Goal: Task Accomplishment & Management: Manage account settings

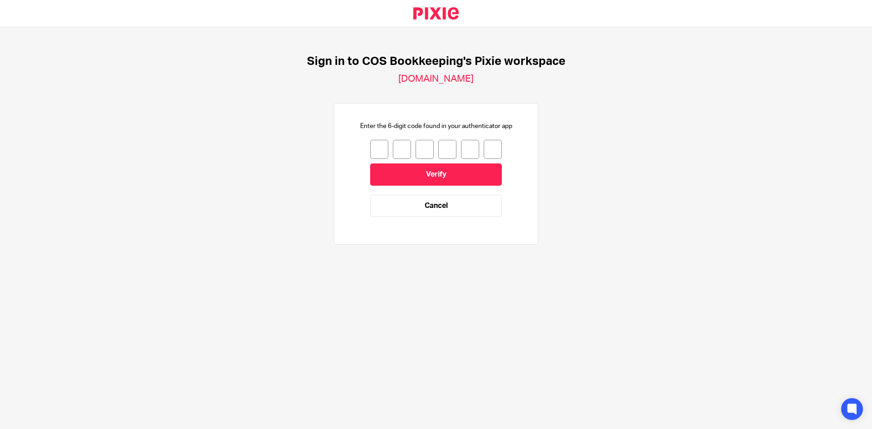
click at [375, 152] on input "number" at bounding box center [379, 149] width 18 height 19
type input "6"
type input "5"
type input "0"
type input "1"
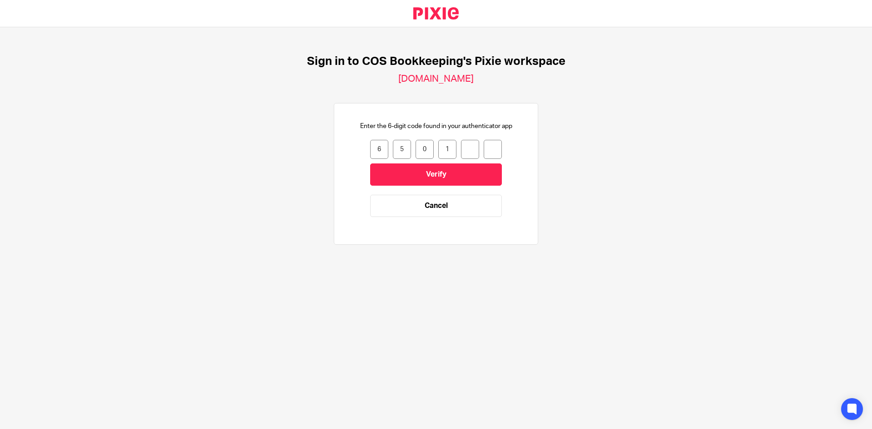
type input "6"
type input "8"
click at [389, 171] on input "Verify" at bounding box center [436, 175] width 132 height 22
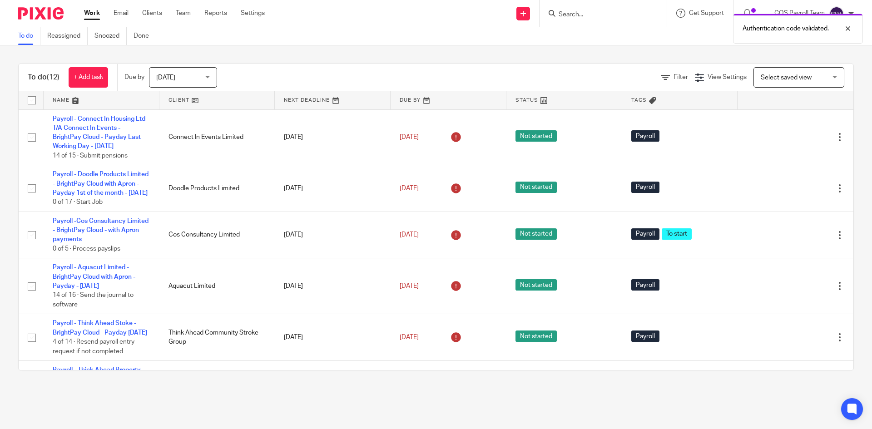
click at [212, 78] on div "Today Today" at bounding box center [183, 77] width 68 height 20
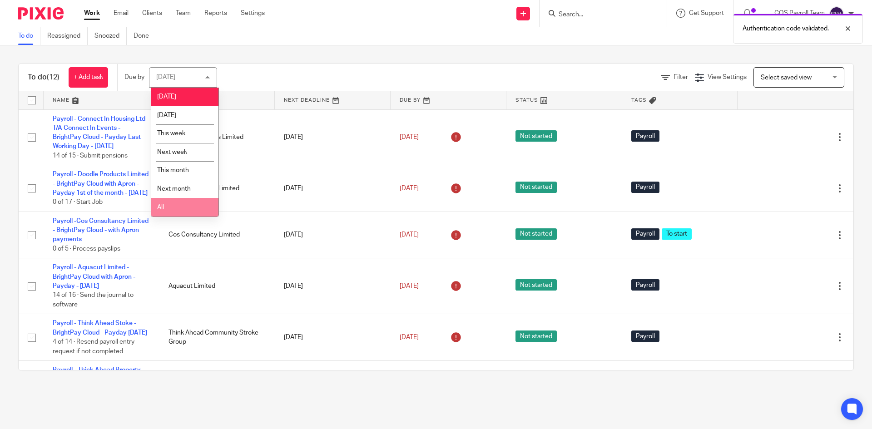
click at [170, 208] on li "All" at bounding box center [184, 207] width 67 height 19
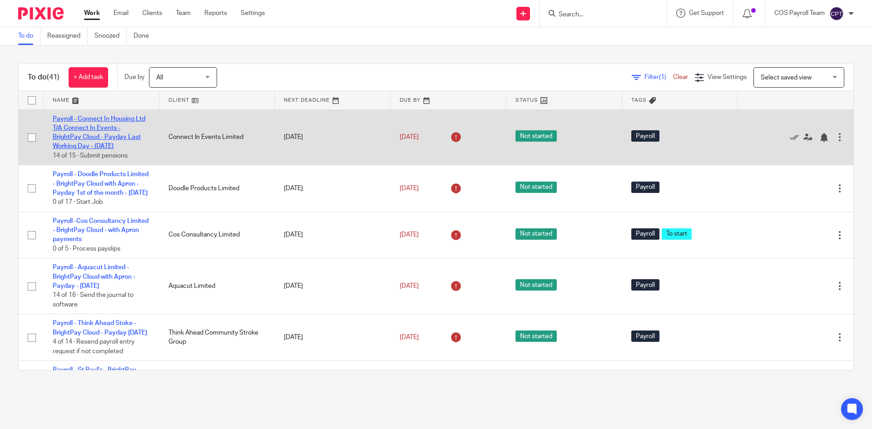
click at [89, 140] on link "Payroll - Connect In Housing Ltd T/A Connect In Events - BrightPay Cloud - Payd…" at bounding box center [99, 133] width 93 height 34
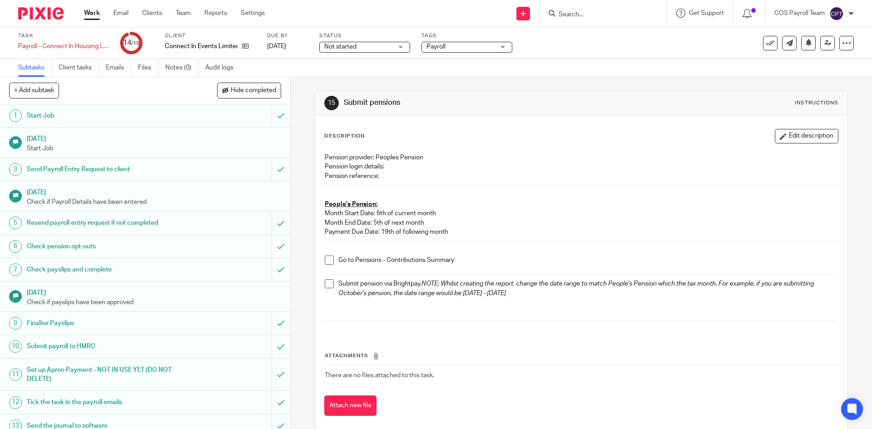
drag, startPoint x: 327, startPoint y: 260, endPoint x: 333, endPoint y: 280, distance: 21.0
click at [328, 261] on span at bounding box center [329, 260] width 9 height 9
click at [327, 285] on span at bounding box center [329, 283] width 9 height 9
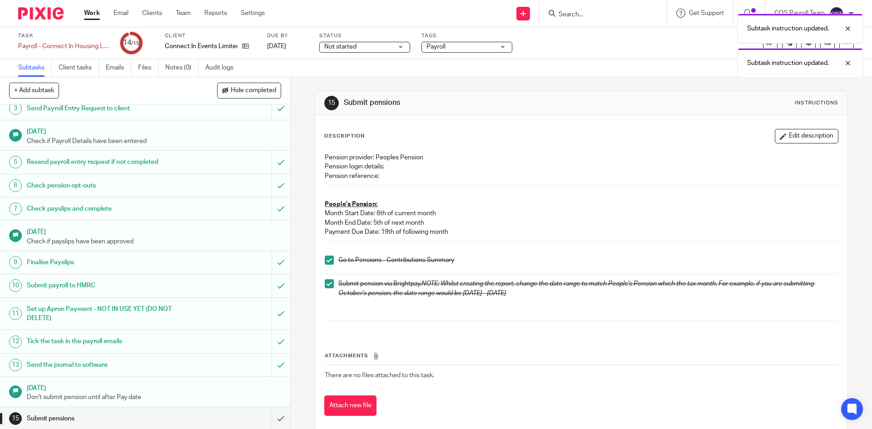
scroll to position [62, 0]
click at [271, 414] on input "submit" at bounding box center [145, 417] width 290 height 23
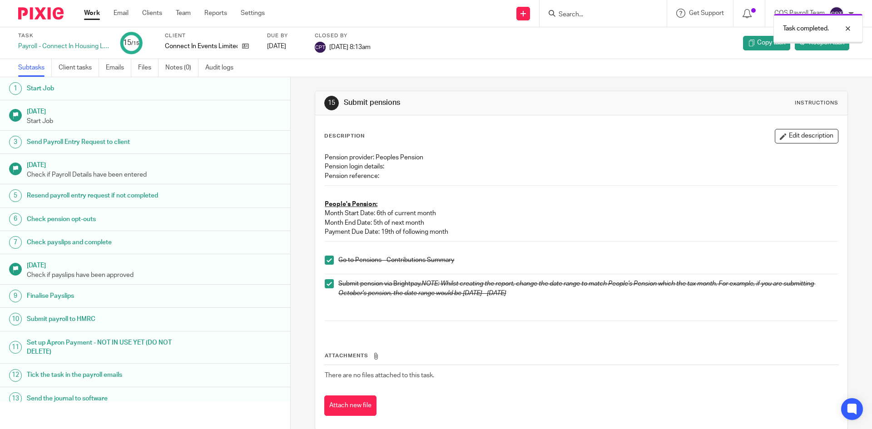
drag, startPoint x: 0, startPoint y: 0, endPoint x: 101, endPoint y: 33, distance: 106.6
click at [93, 15] on link "Work" at bounding box center [92, 13] width 16 height 9
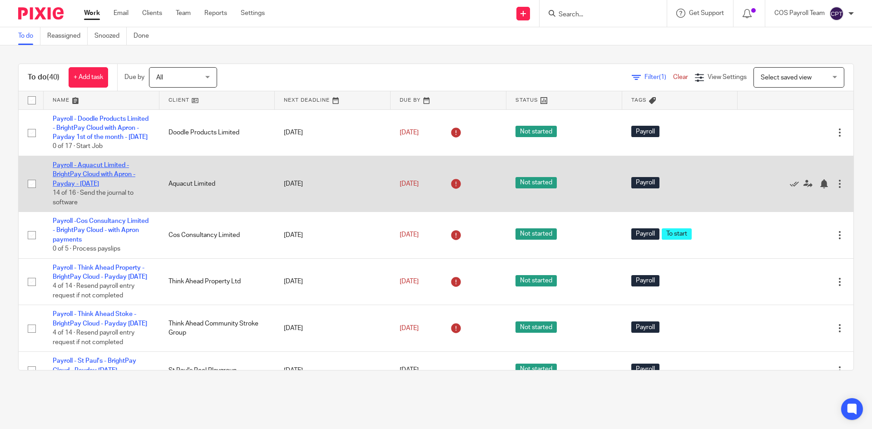
click at [99, 187] on link "Payroll - Aquacut Limited - BrightPay Cloud with Apron - Payday - [DATE]" at bounding box center [94, 174] width 83 height 25
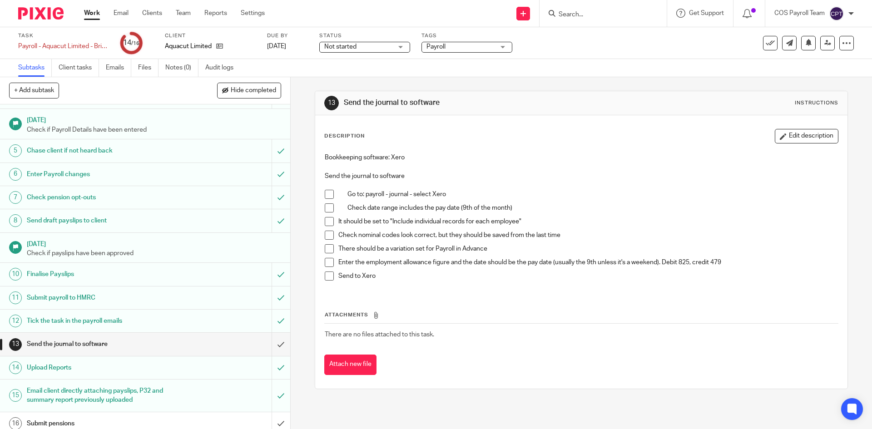
scroll to position [79, 0]
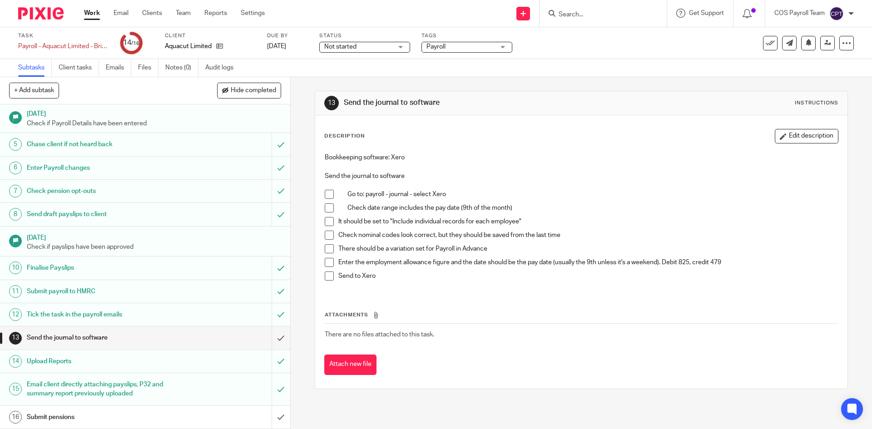
click at [90, 18] on link "Work" at bounding box center [92, 13] width 16 height 9
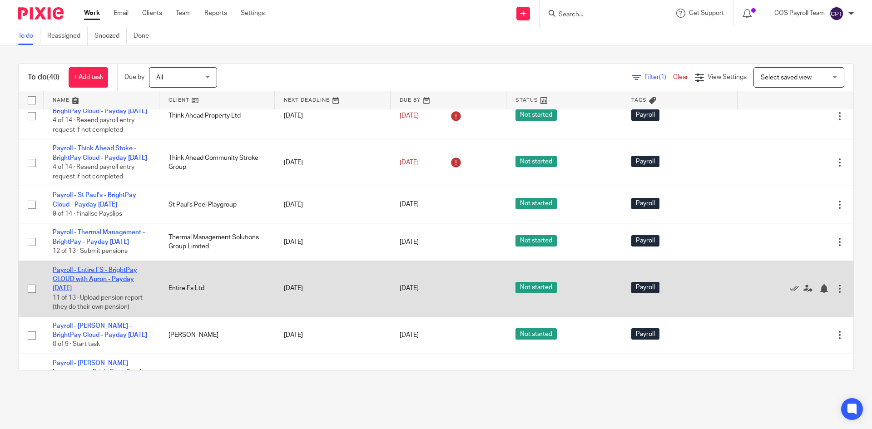
scroll to position [182, 0]
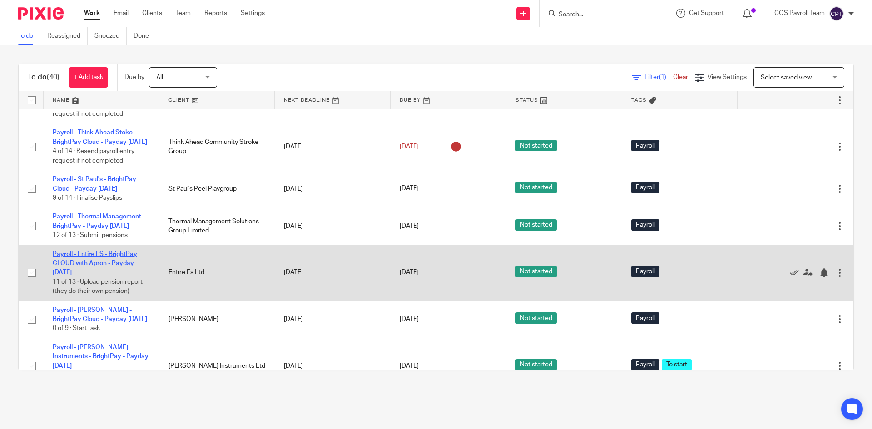
click at [98, 276] on link "Payroll - Entire FS - BrightPay CLOUD with Apron - Payday 21st - October 2025" at bounding box center [95, 263] width 84 height 25
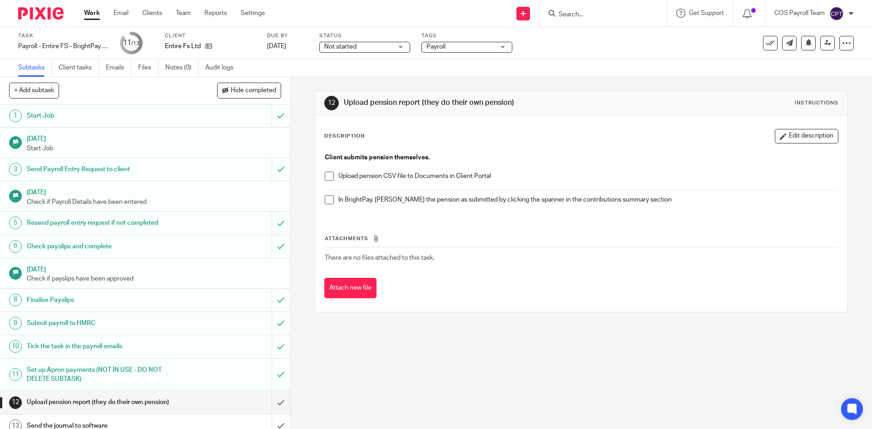
scroll to position [9, 0]
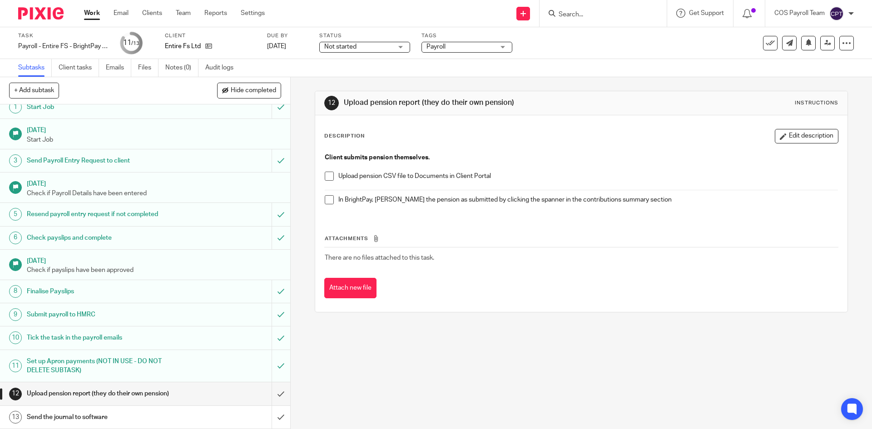
click at [96, 14] on link "Work" at bounding box center [92, 13] width 16 height 9
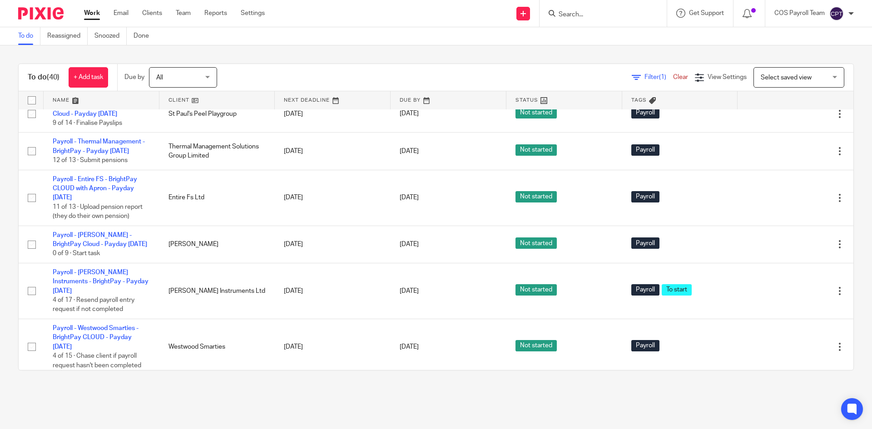
scroll to position [273, 0]
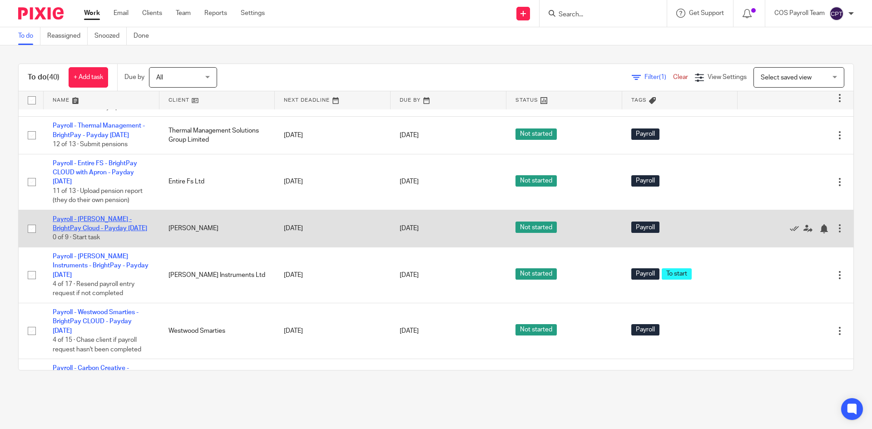
click at [102, 232] on link "Payroll - [PERSON_NAME] - BrightPay Cloud - Payday [DATE]" at bounding box center [100, 223] width 94 height 15
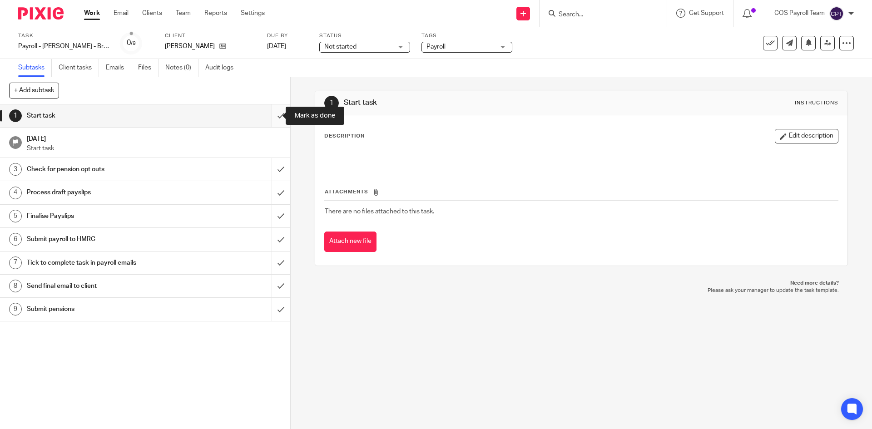
click at [272, 115] on input "submit" at bounding box center [145, 115] width 290 height 23
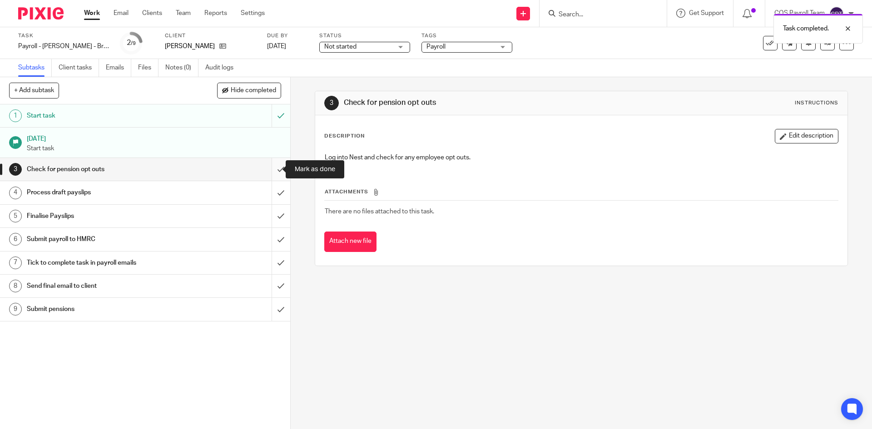
click at [270, 169] on input "submit" at bounding box center [145, 169] width 290 height 23
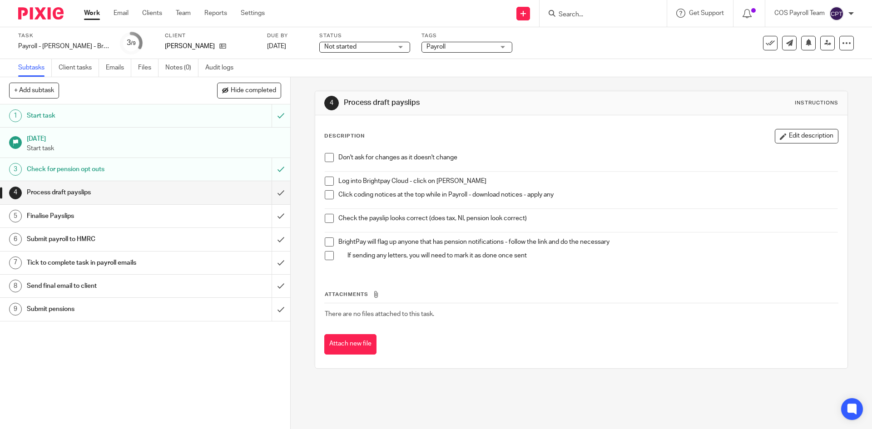
click at [328, 158] on span at bounding box center [329, 157] width 9 height 9
click at [328, 181] on span at bounding box center [329, 181] width 9 height 9
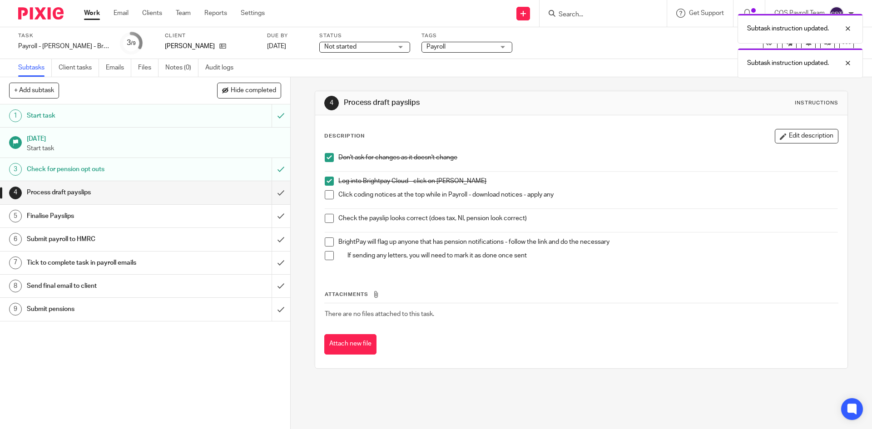
click at [329, 194] on span at bounding box center [329, 194] width 9 height 9
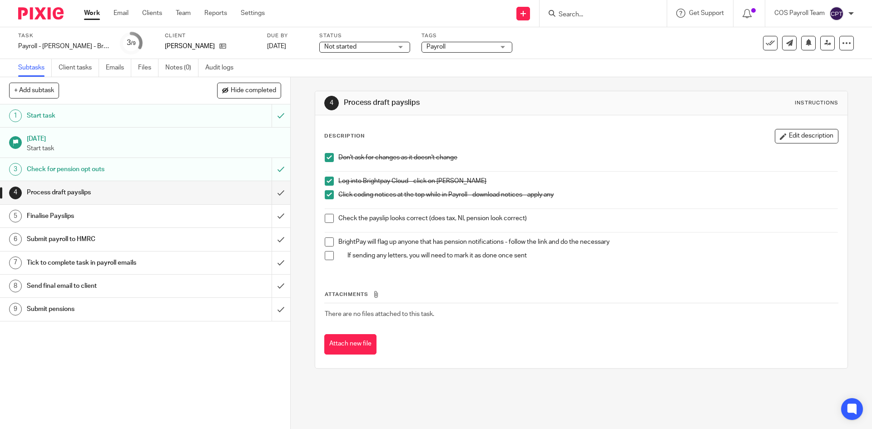
click at [327, 219] on span at bounding box center [329, 218] width 9 height 9
drag, startPoint x: 328, startPoint y: 239, endPoint x: 329, endPoint y: 245, distance: 5.6
click at [328, 240] on span at bounding box center [329, 242] width 9 height 9
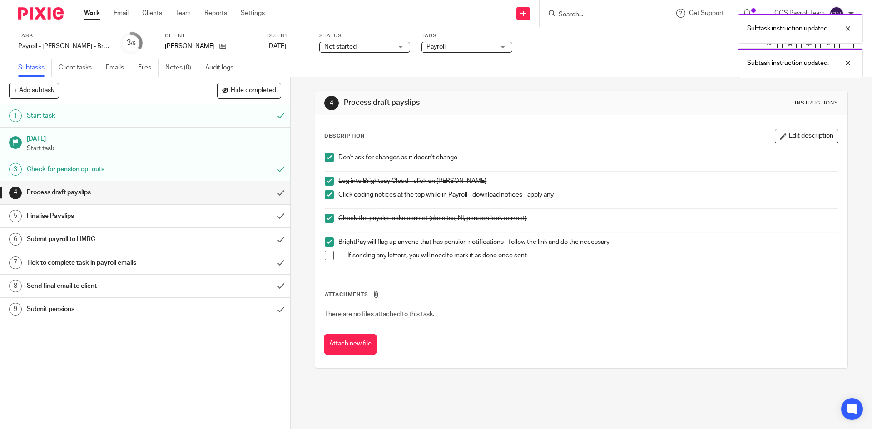
click at [328, 253] on span at bounding box center [329, 255] width 9 height 9
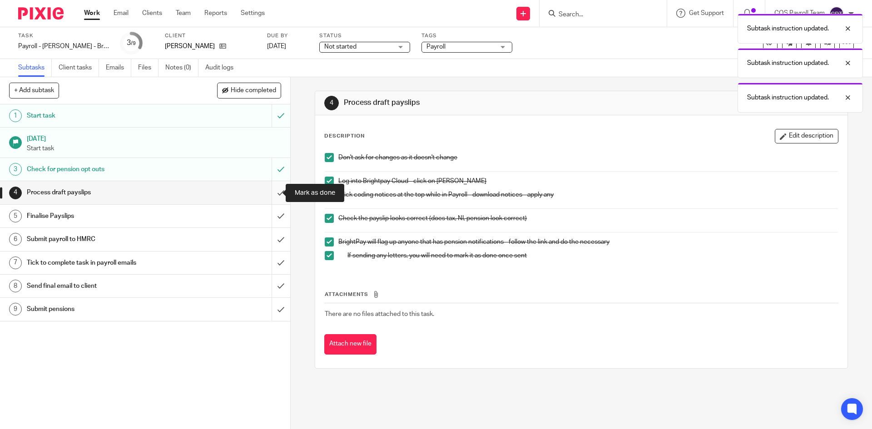
click at [268, 192] on input "submit" at bounding box center [145, 192] width 290 height 23
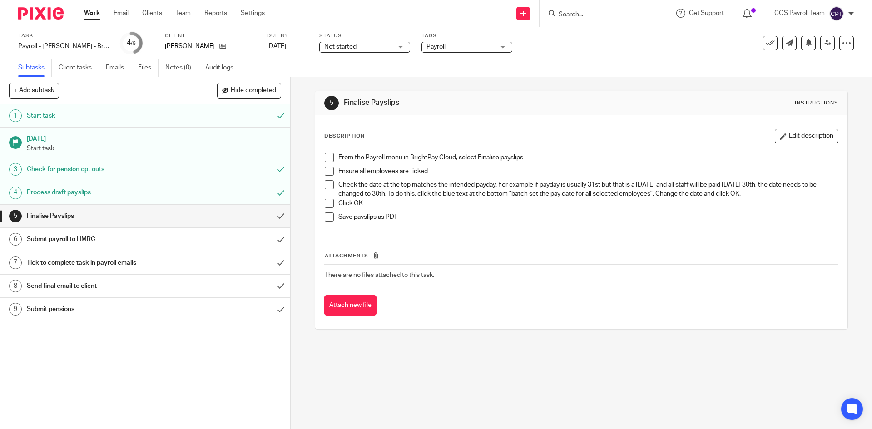
click at [325, 158] on span at bounding box center [329, 157] width 9 height 9
click at [326, 170] on span at bounding box center [329, 171] width 9 height 9
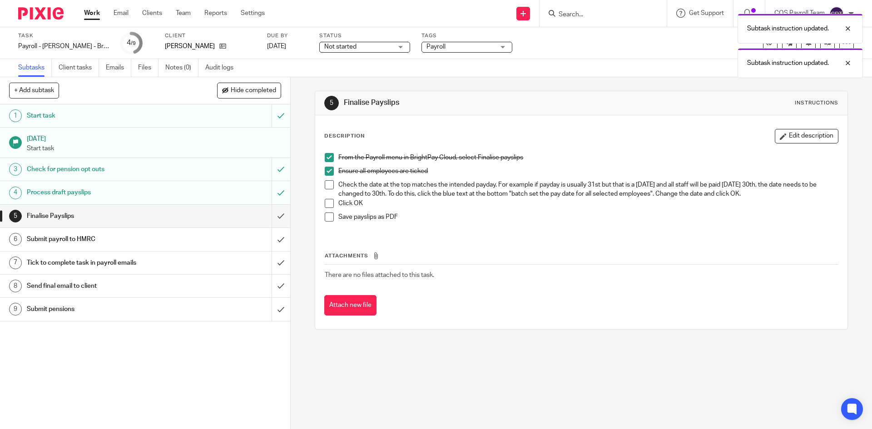
click at [329, 185] on span at bounding box center [329, 184] width 9 height 9
click at [329, 204] on span at bounding box center [329, 203] width 9 height 9
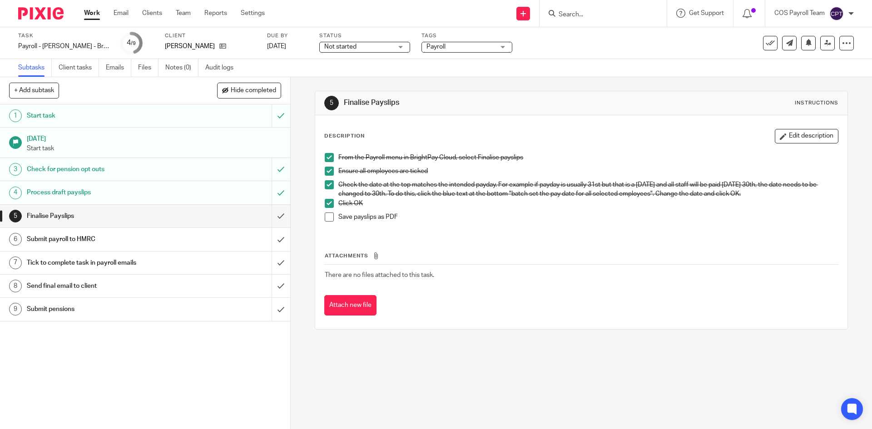
drag, startPoint x: 327, startPoint y: 216, endPoint x: 319, endPoint y: 227, distance: 13.4
click at [327, 216] on span at bounding box center [329, 217] width 9 height 9
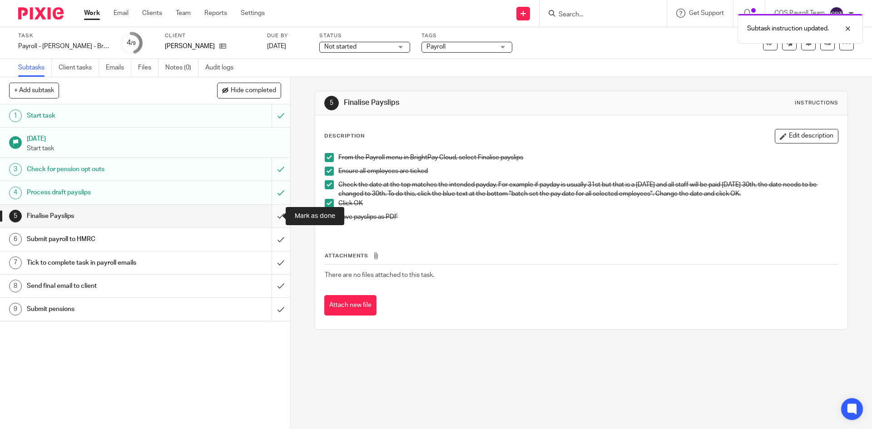
click at [272, 211] on input "submit" at bounding box center [145, 216] width 290 height 23
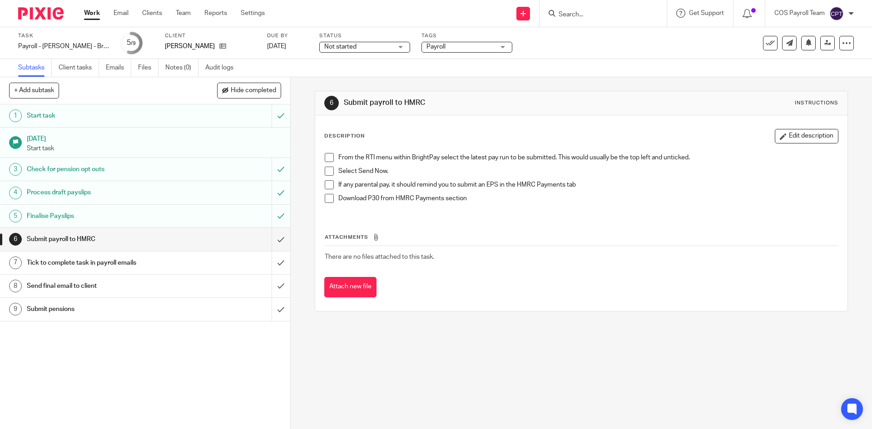
drag, startPoint x: 324, startPoint y: 153, endPoint x: 327, endPoint y: 166, distance: 13.4
click at [325, 153] on span at bounding box center [329, 157] width 9 height 9
click at [327, 169] on span at bounding box center [329, 171] width 9 height 9
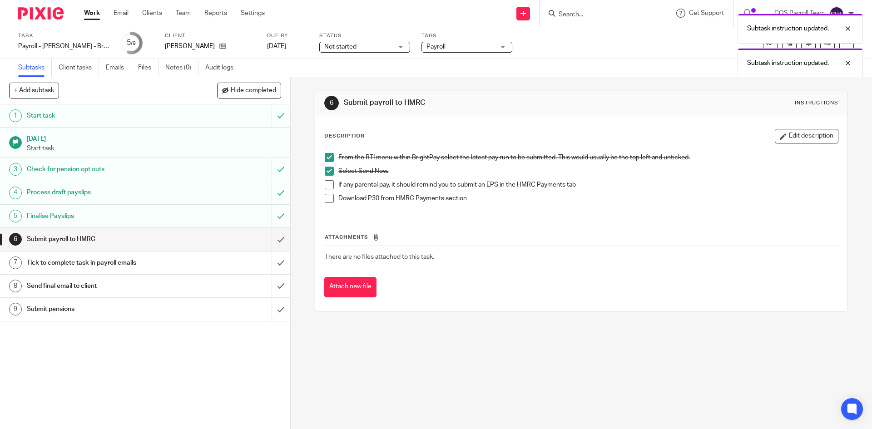
click at [327, 183] on span at bounding box center [329, 184] width 9 height 9
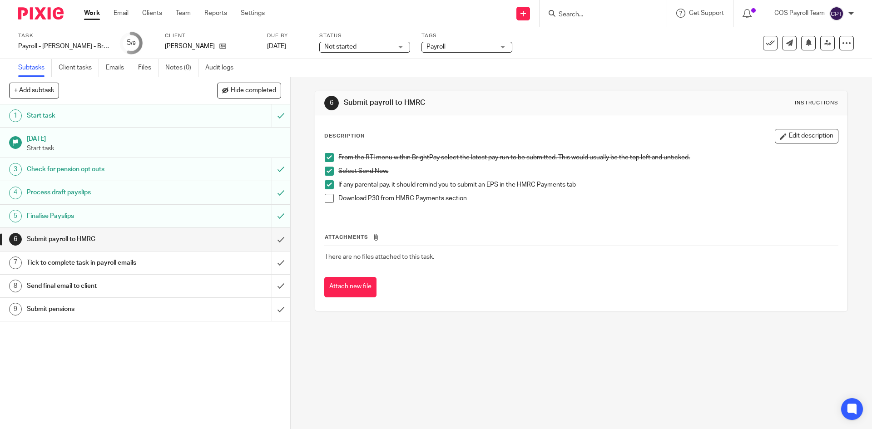
click at [326, 197] on span at bounding box center [329, 198] width 9 height 9
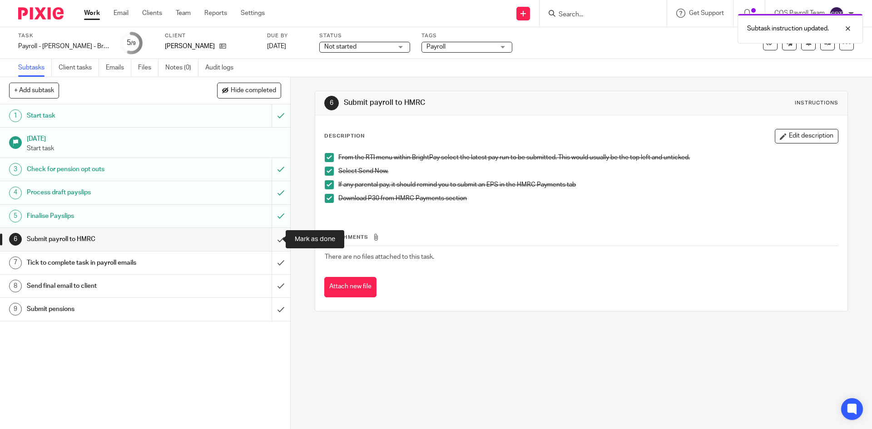
click at [270, 239] on input "submit" at bounding box center [145, 239] width 290 height 23
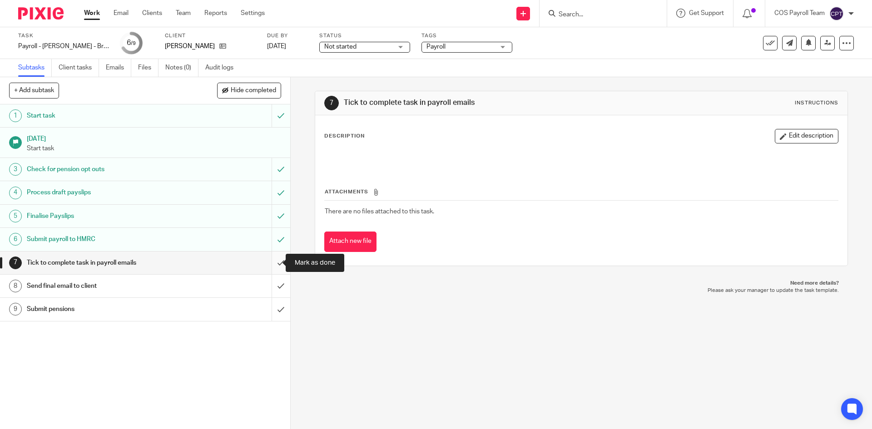
click at [270, 261] on input "submit" at bounding box center [145, 263] width 290 height 23
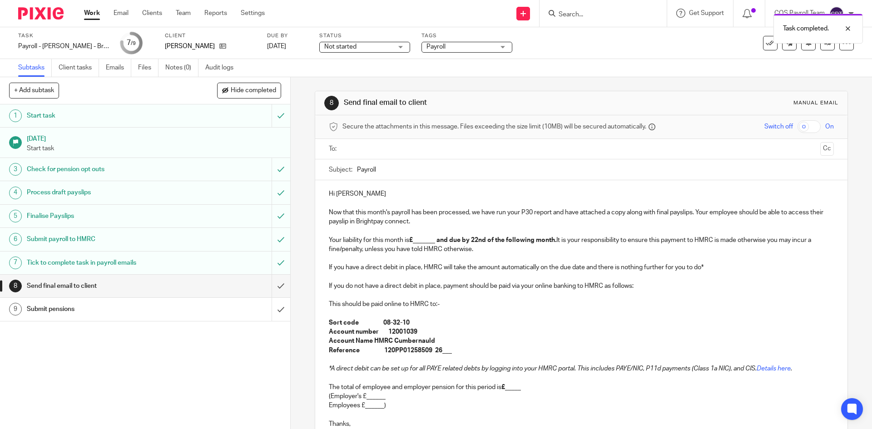
click at [365, 148] on input "text" at bounding box center [581, 149] width 471 height 10
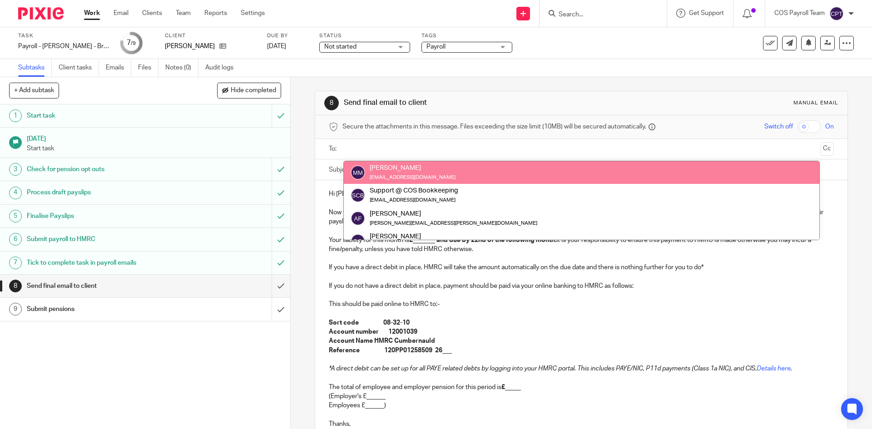
scroll to position [45, 0]
click at [373, 148] on input "text" at bounding box center [581, 149] width 471 height 10
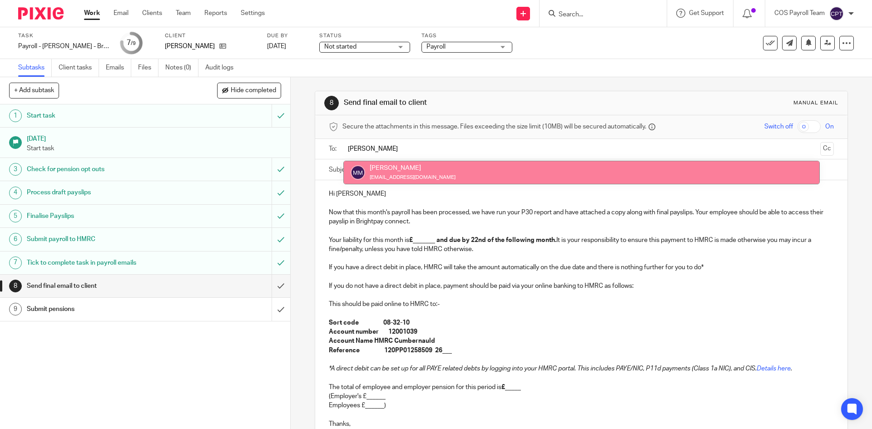
type input "marilyn"
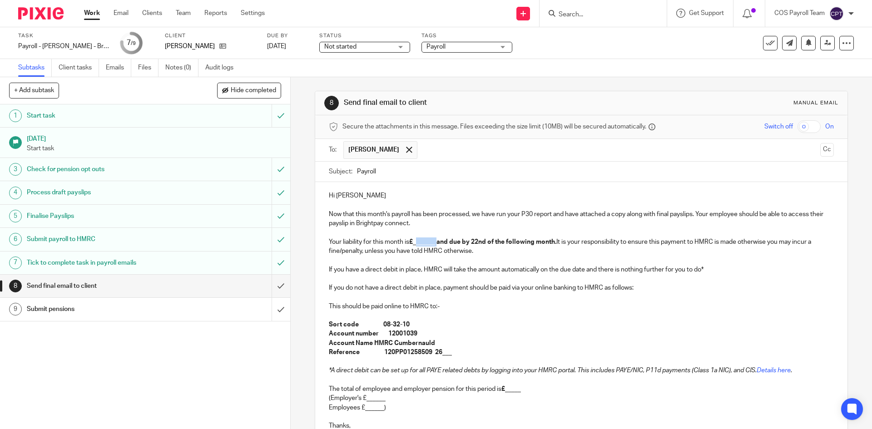
drag, startPoint x: 413, startPoint y: 244, endPoint x: 434, endPoint y: 244, distance: 20.9
click at [434, 244] on strong "£_______ and due by 22nd of the following month." at bounding box center [482, 242] width 147 height 6
drag, startPoint x: 442, startPoint y: 356, endPoint x: 455, endPoint y: 352, distance: 13.9
click at [452, 354] on p "Reference 120PP01258509 26___" at bounding box center [581, 352] width 505 height 9
click at [450, 353] on p "Reference 120PP01258509 2608" at bounding box center [581, 352] width 505 height 9
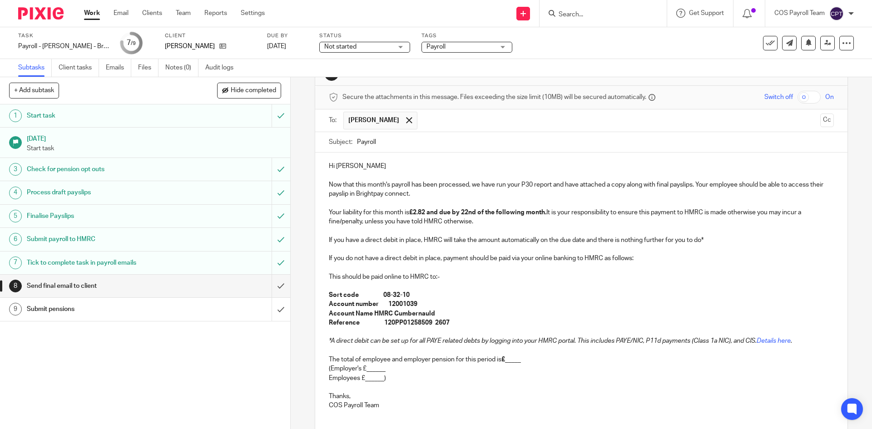
scroll to position [45, 0]
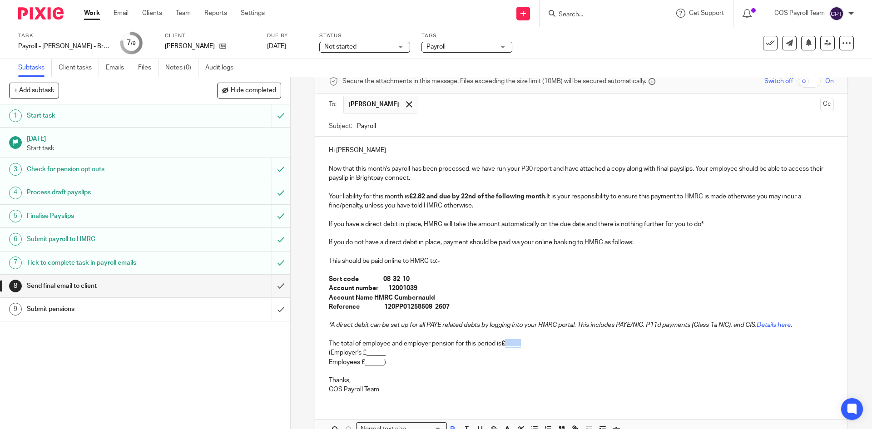
drag, startPoint x: 507, startPoint y: 346, endPoint x: 520, endPoint y: 346, distance: 13.2
click at [520, 346] on strong "£_____" at bounding box center [512, 344] width 20 height 6
drag, startPoint x: 366, startPoint y: 355, endPoint x: 382, endPoint y: 354, distance: 16.4
click at [382, 354] on p "(Employer's £______" at bounding box center [581, 352] width 505 height 9
drag, startPoint x: 365, startPoint y: 365, endPoint x: 380, endPoint y: 363, distance: 15.1
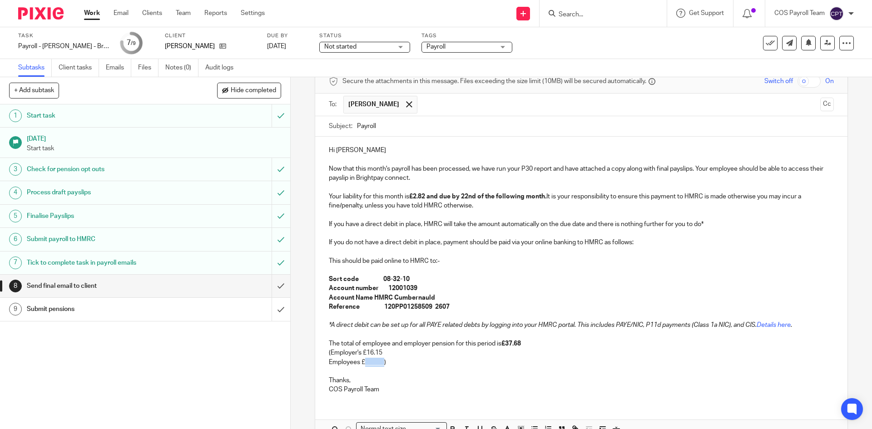
click at [382, 364] on p "Employees £______)" at bounding box center [581, 367] width 505 height 19
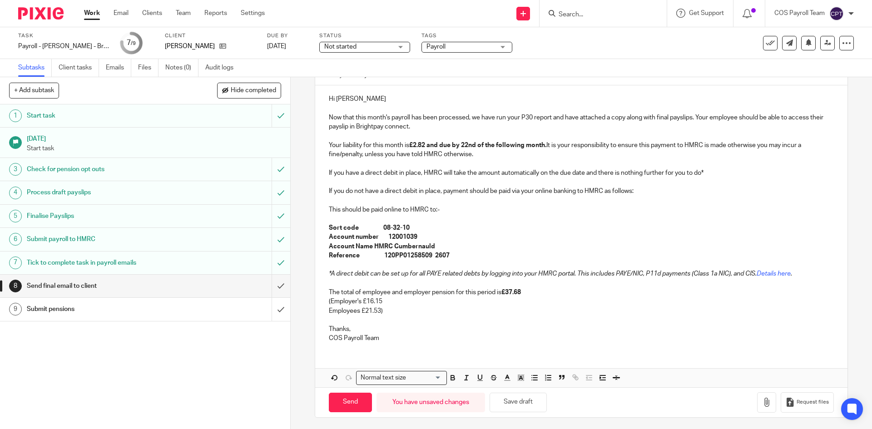
scroll to position [99, 0]
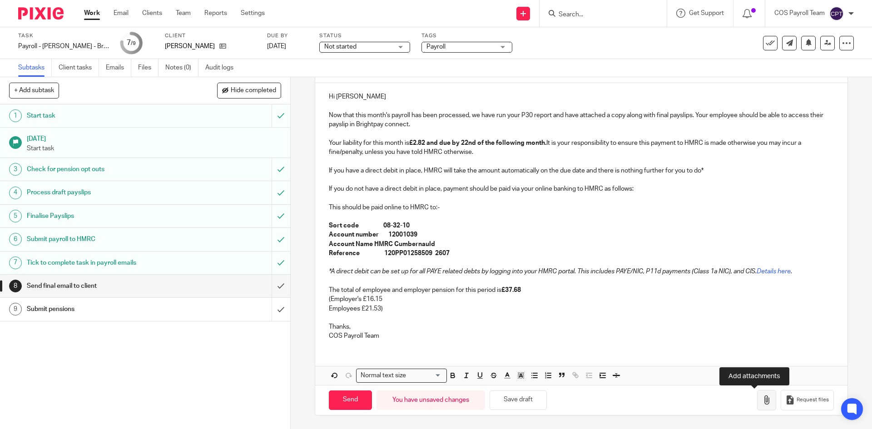
click at [762, 401] on icon "button" at bounding box center [766, 400] width 9 height 9
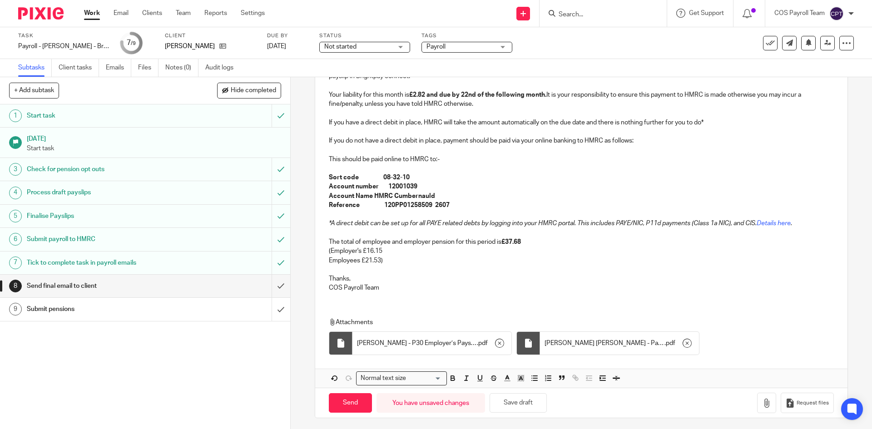
scroll to position [150, 0]
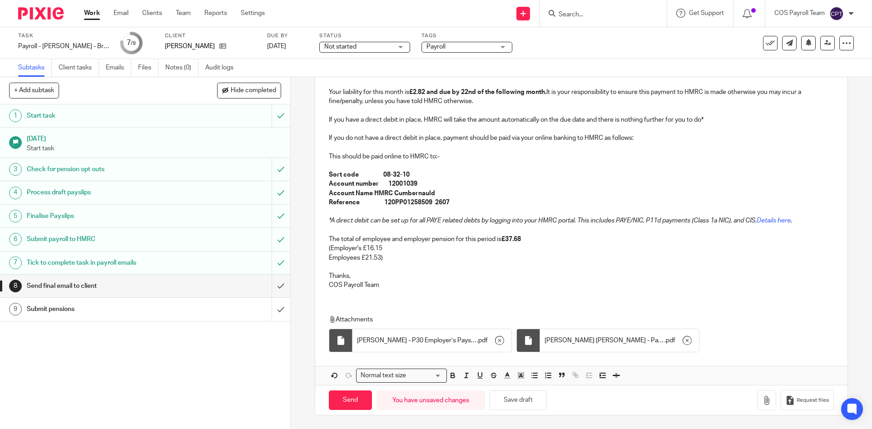
drag, startPoint x: 357, startPoint y: 399, endPoint x: 344, endPoint y: 388, distance: 17.1
click at [356, 399] on input "Send" at bounding box center [350, 401] width 43 height 20
click at [508, 404] on button "Save draft" at bounding box center [518, 401] width 57 height 20
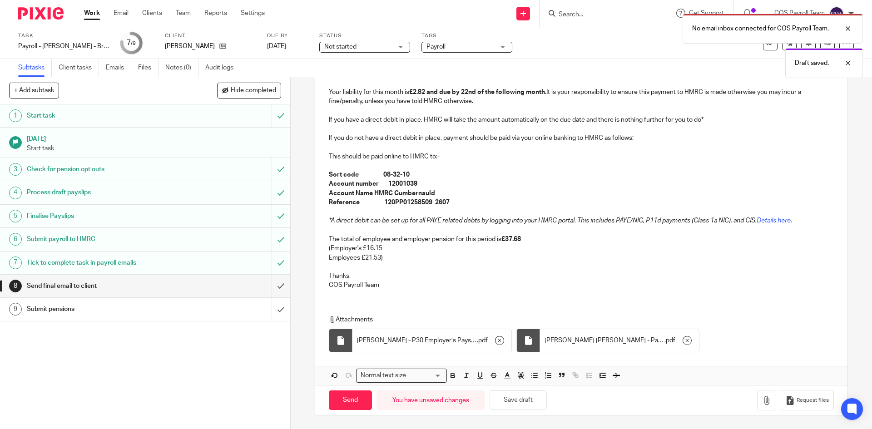
drag, startPoint x: 125, startPoint y: 16, endPoint x: 138, endPoint y: 22, distance: 14.4
click at [125, 15] on link "Email" at bounding box center [121, 13] width 15 height 9
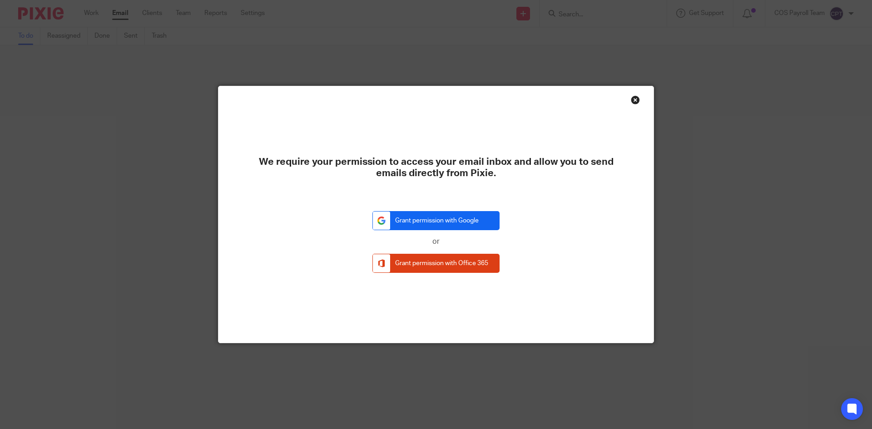
click at [447, 219] on link "Grant permission with Google" at bounding box center [436, 221] width 127 height 20
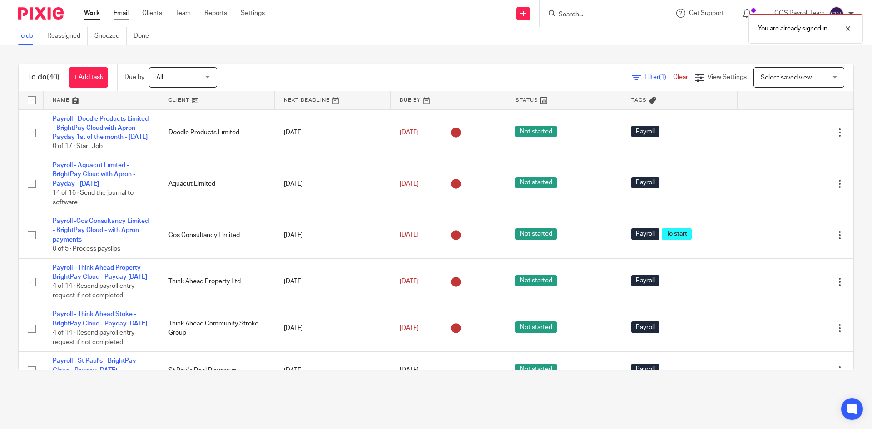
click at [120, 15] on link "Email" at bounding box center [121, 13] width 15 height 9
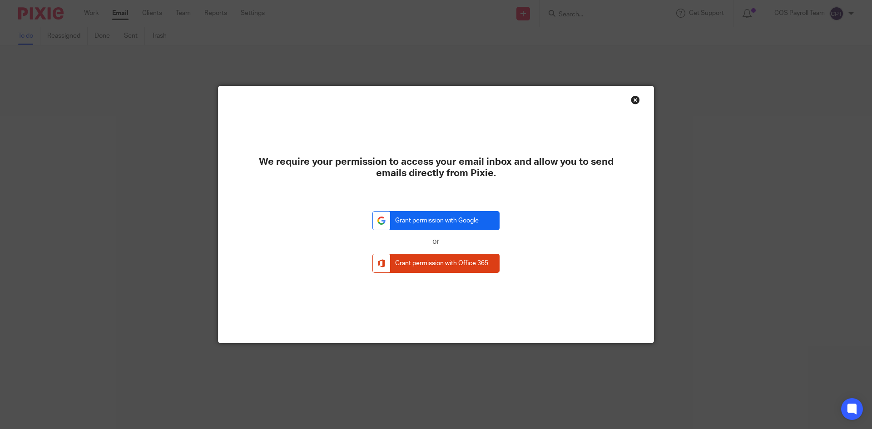
click at [427, 219] on link "Grant permission with Google" at bounding box center [436, 221] width 127 height 20
click at [631, 100] on div "Close this dialog window" at bounding box center [635, 99] width 9 height 9
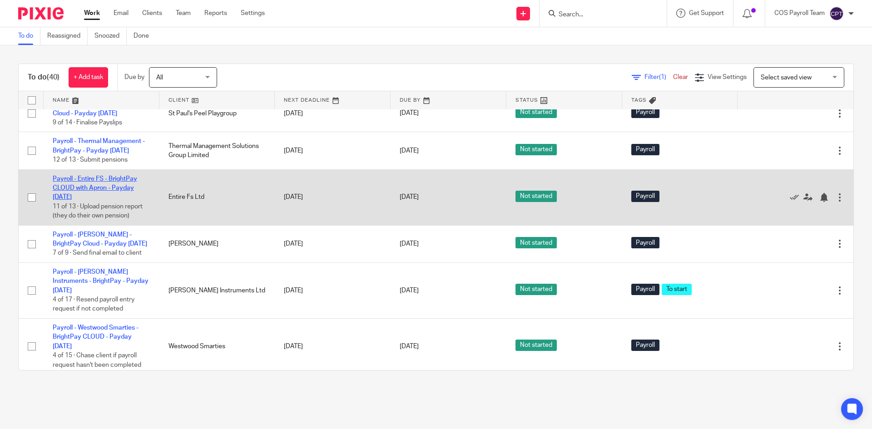
scroll to position [318, 0]
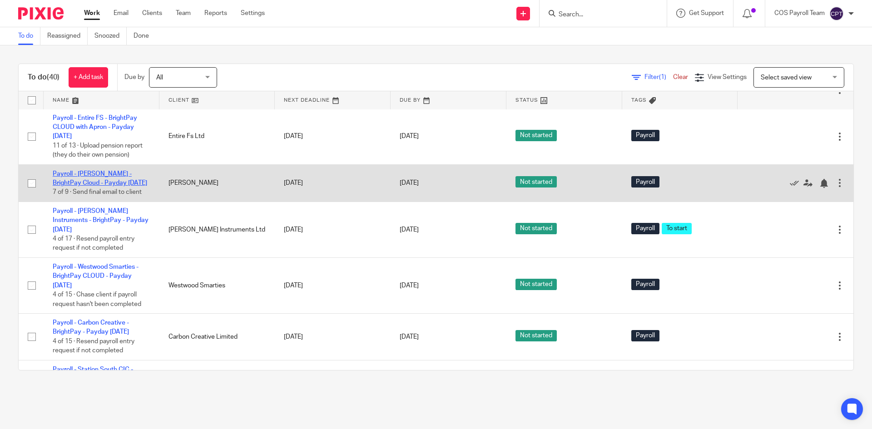
click at [102, 186] on link "Payroll - [PERSON_NAME] - BrightPay Cloud - Payday [DATE]" at bounding box center [100, 178] width 94 height 15
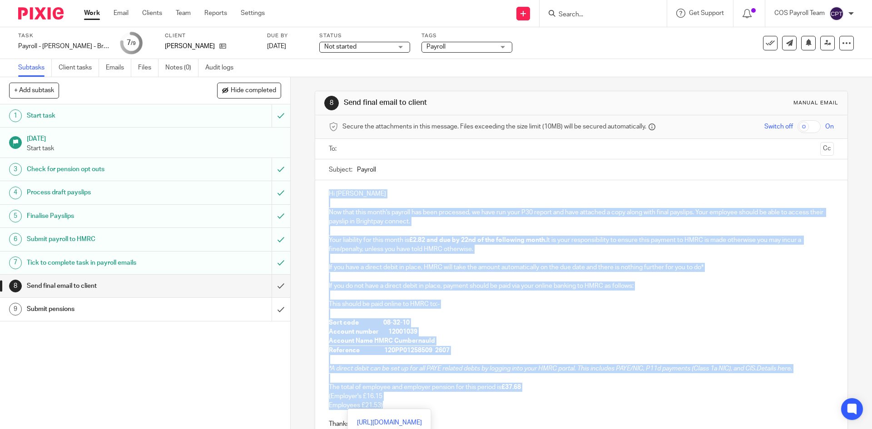
drag, startPoint x: 328, startPoint y: 192, endPoint x: 502, endPoint y: 348, distance: 233.9
click at [531, 397] on div "Hi [PERSON_NAME] Now that this month's payroll has been processed, we have run …" at bounding box center [581, 312] width 532 height 264
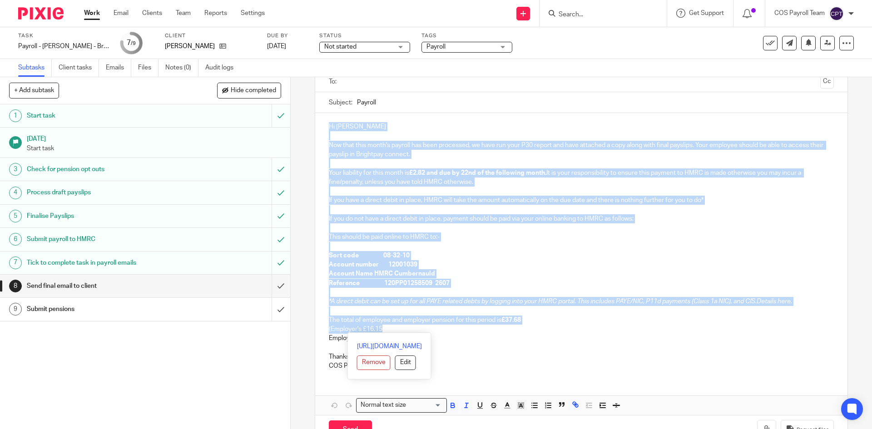
scroll to position [91, 0]
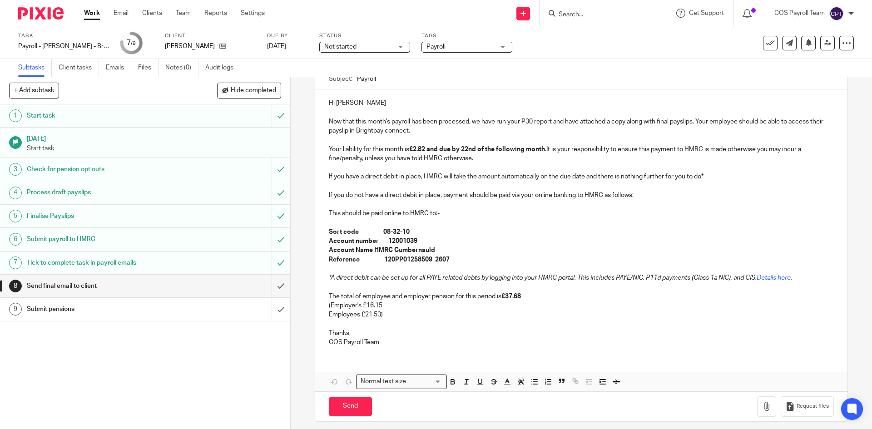
click at [568, 323] on p "Employees £21.53)" at bounding box center [581, 319] width 505 height 19
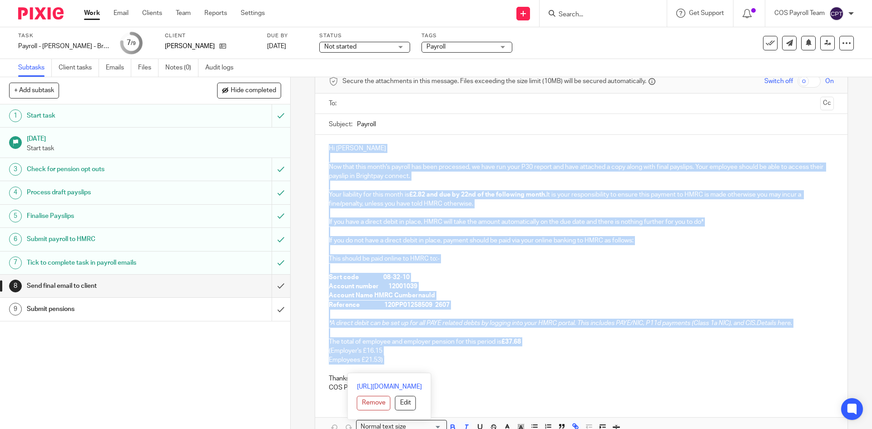
drag, startPoint x: 326, startPoint y: 149, endPoint x: 487, endPoint y: 308, distance: 226.8
click at [522, 363] on div "Hi Marilyn Now that this month's payroll has been processed, we have run your P…" at bounding box center [581, 267] width 532 height 264
copy div "Hi Marilyn Now that this month's payroll has been processed, we have run your P…"
click at [557, 352] on p "(Employer's £16.15" at bounding box center [581, 351] width 505 height 9
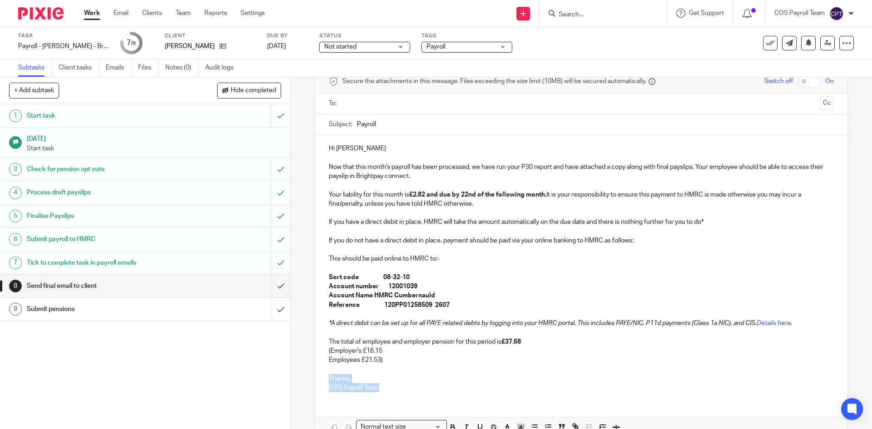
drag, startPoint x: 327, startPoint y: 379, endPoint x: 377, endPoint y: 389, distance: 51.4
click at [377, 389] on div "Hi Marilyn Now that this month's payroll has been processed, we have run your P…" at bounding box center [581, 267] width 532 height 264
copy div "Thanks, COS Payroll Team"
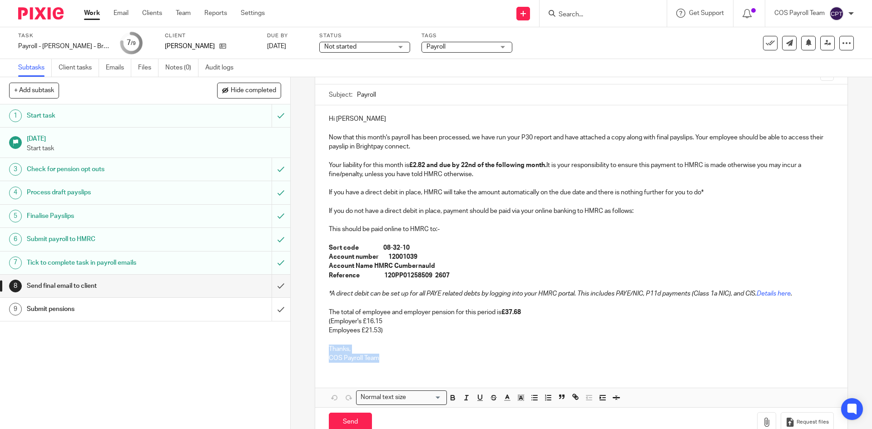
scroll to position [91, 0]
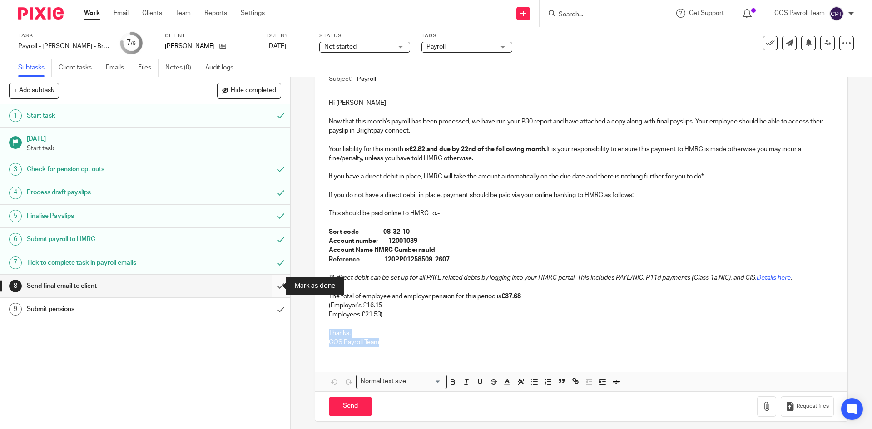
click at [271, 288] on input "submit" at bounding box center [145, 286] width 290 height 23
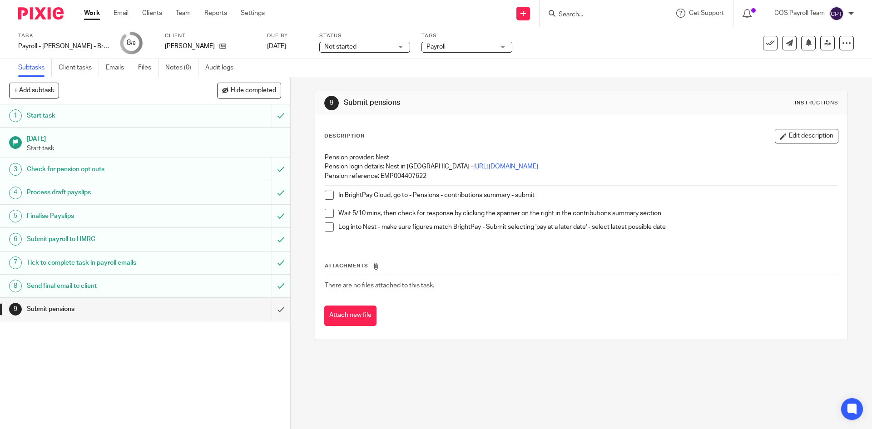
click at [94, 16] on link "Work" at bounding box center [92, 13] width 16 height 9
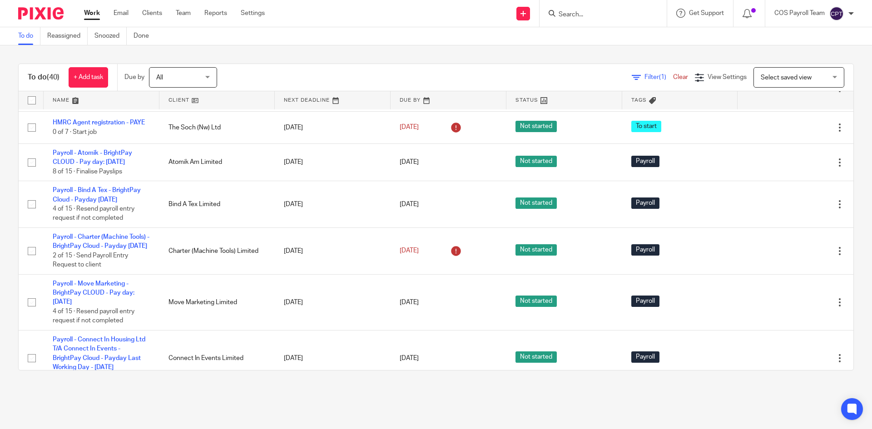
scroll to position [818, 0]
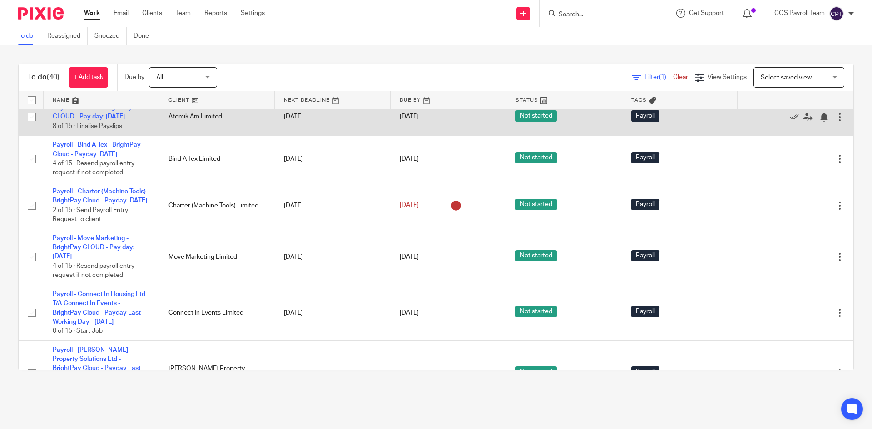
click at [100, 120] on link "Payroll - Atomik - BrightPay CLOUD - Pay day: 28th - October 2025" at bounding box center [93, 111] width 80 height 15
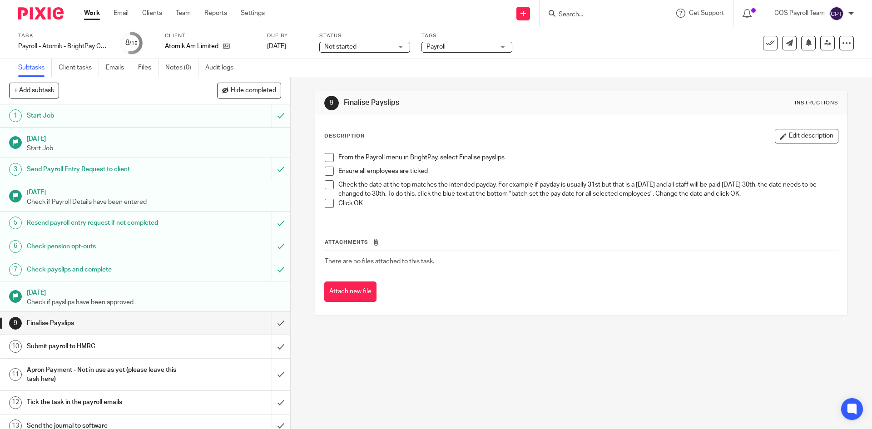
drag, startPoint x: 88, startPoint y: 15, endPoint x: 114, endPoint y: 55, distance: 48.0
click at [88, 15] on link "Work" at bounding box center [92, 13] width 16 height 9
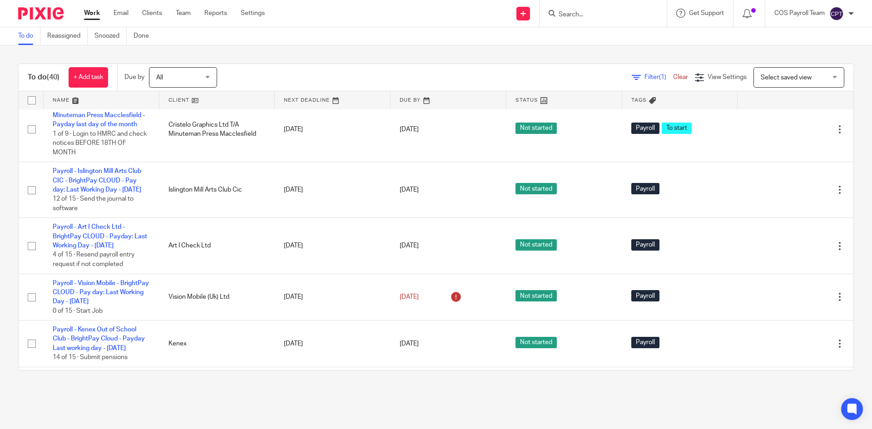
scroll to position [1317, 0]
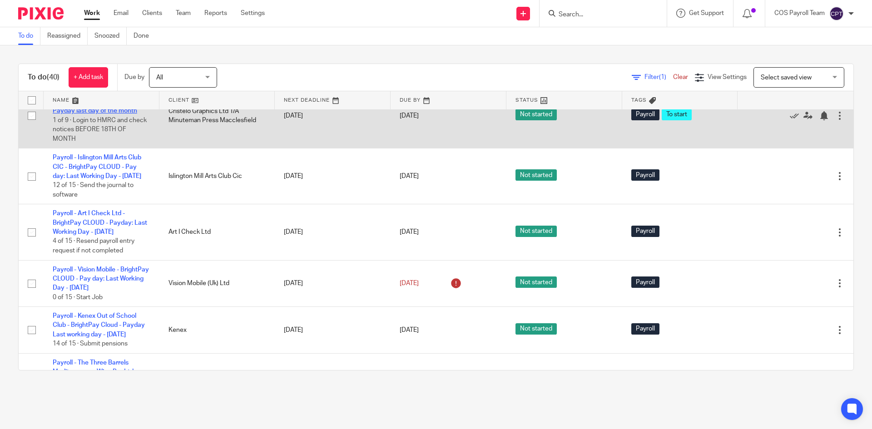
click at [92, 114] on link "Payroll - Cristelo Graphics Ltd T/A Minuteman Press Macclesfield - Payday last …" at bounding box center [101, 101] width 96 height 25
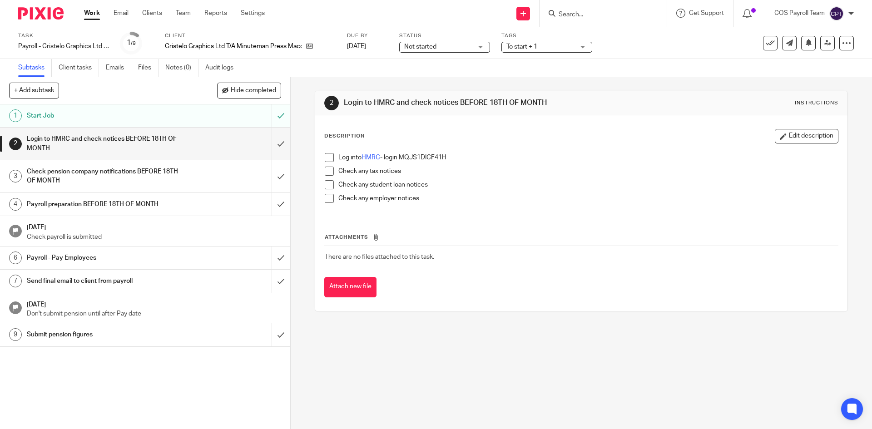
click at [325, 157] on span at bounding box center [329, 157] width 9 height 9
click at [326, 169] on span at bounding box center [329, 171] width 9 height 9
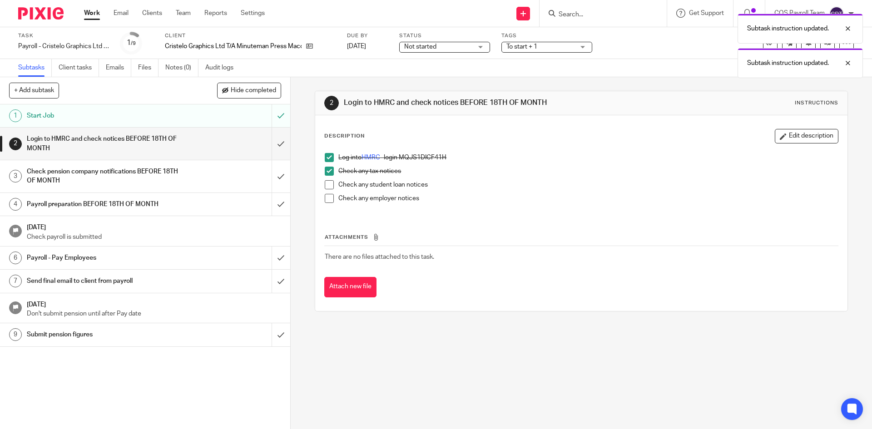
drag, startPoint x: 325, startPoint y: 184, endPoint x: 325, endPoint y: 189, distance: 5.0
click at [325, 184] on span at bounding box center [329, 184] width 9 height 9
click at [325, 198] on span at bounding box center [329, 198] width 9 height 9
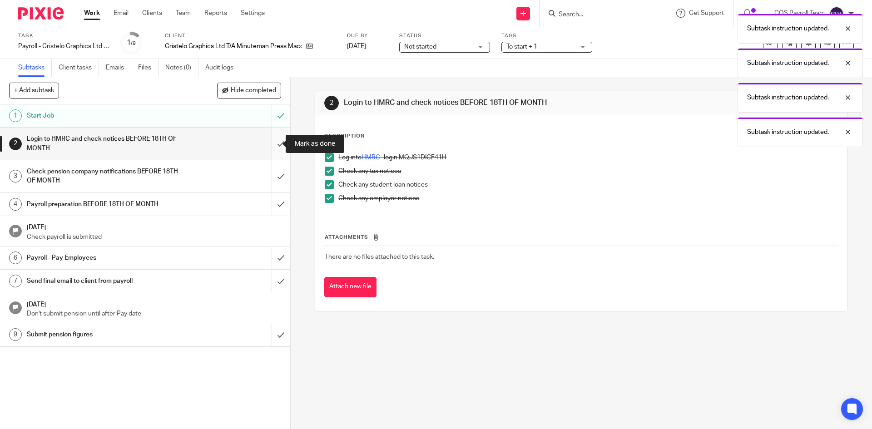
click at [271, 146] on input "submit" at bounding box center [145, 144] width 290 height 32
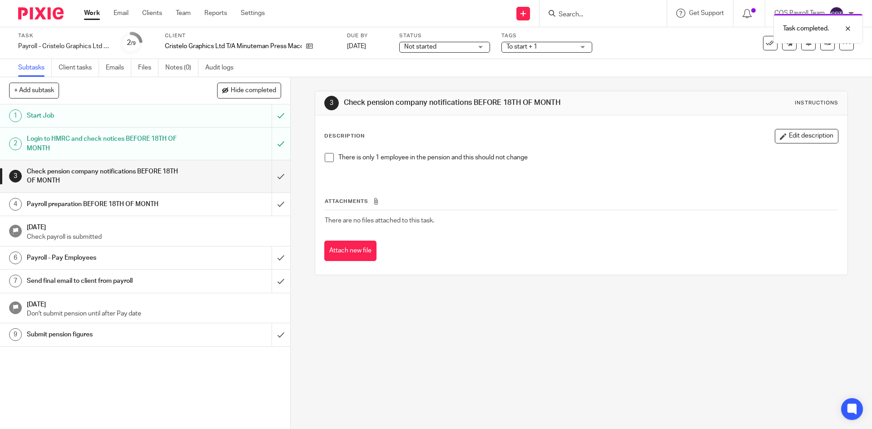
click at [328, 159] on span at bounding box center [329, 157] width 9 height 9
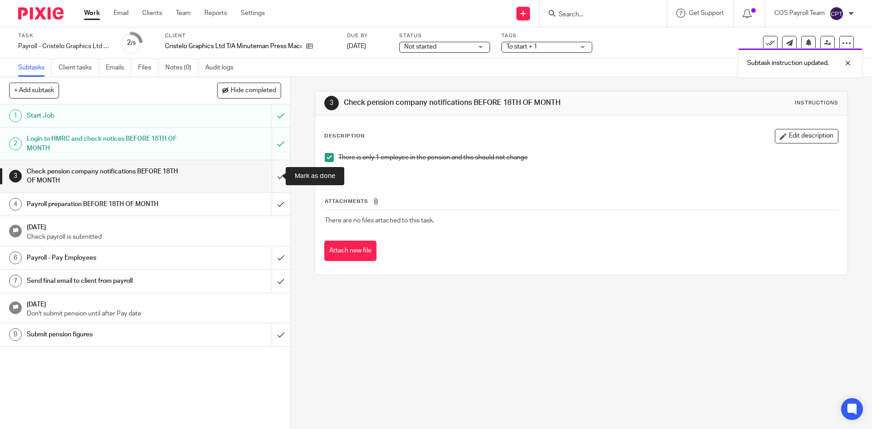
click at [271, 175] on input "submit" at bounding box center [145, 176] width 290 height 32
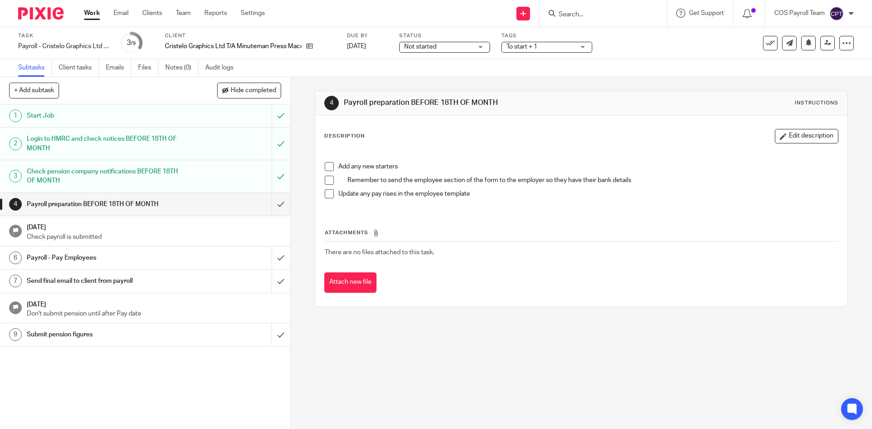
click at [98, 18] on link "Work" at bounding box center [92, 13] width 16 height 9
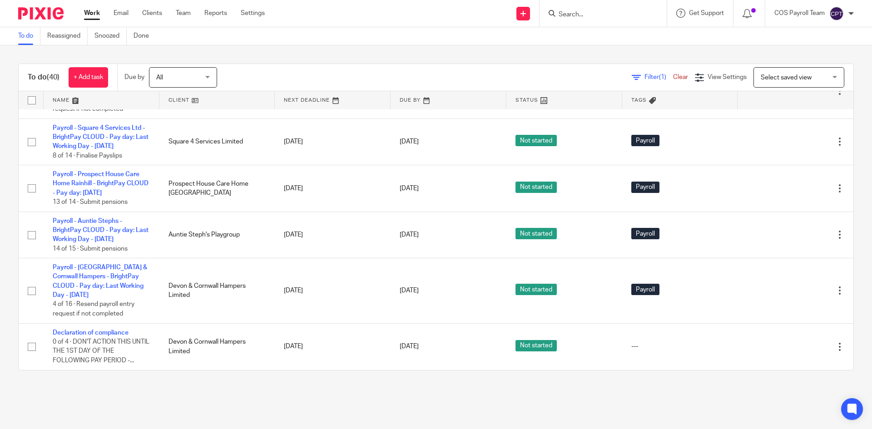
scroll to position [1978, 0]
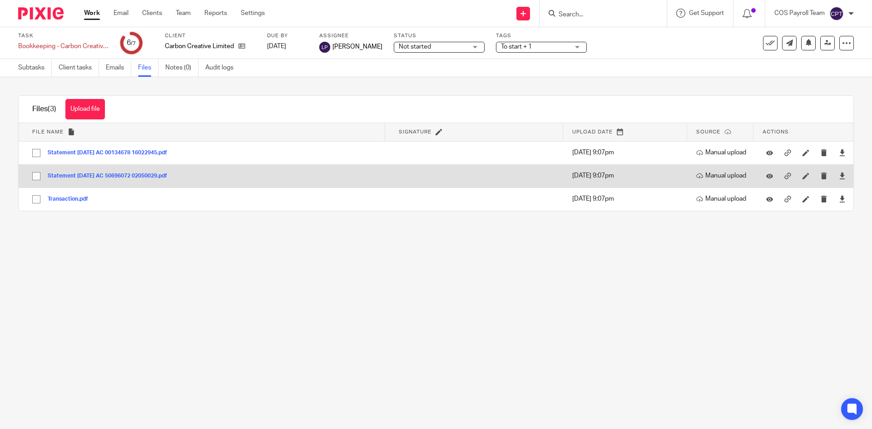
drag, startPoint x: 35, startPoint y: 153, endPoint x: 37, endPoint y: 165, distance: 12.3
click at [35, 153] on input "checkbox" at bounding box center [36, 152] width 17 height 17
checkbox input "true"
click at [35, 174] on input "checkbox" at bounding box center [36, 176] width 17 height 17
checkbox input "true"
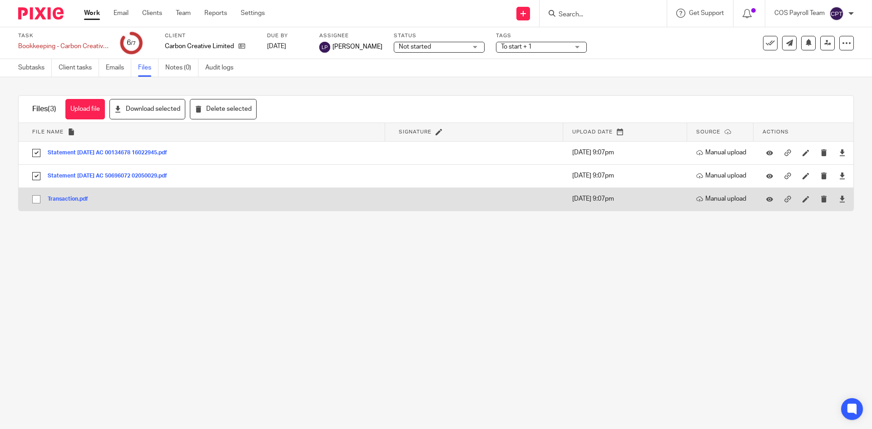
click at [37, 198] on input "checkbox" at bounding box center [36, 199] width 17 height 17
checkbox input "true"
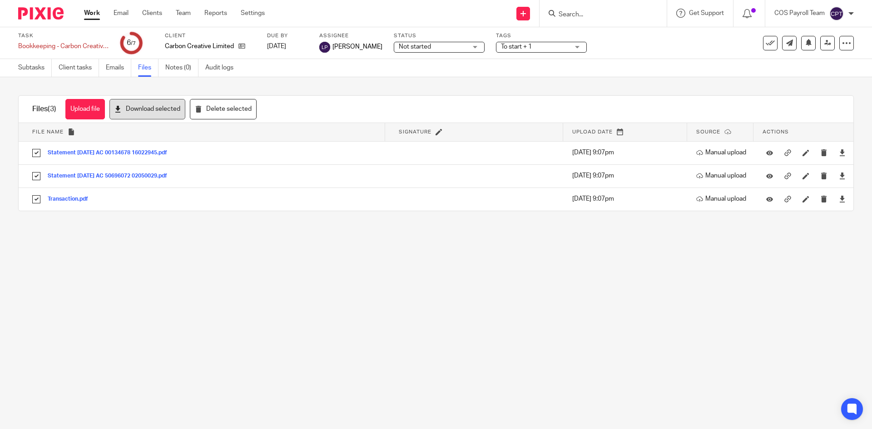
click at [147, 110] on button "Download selected" at bounding box center [147, 109] width 76 height 20
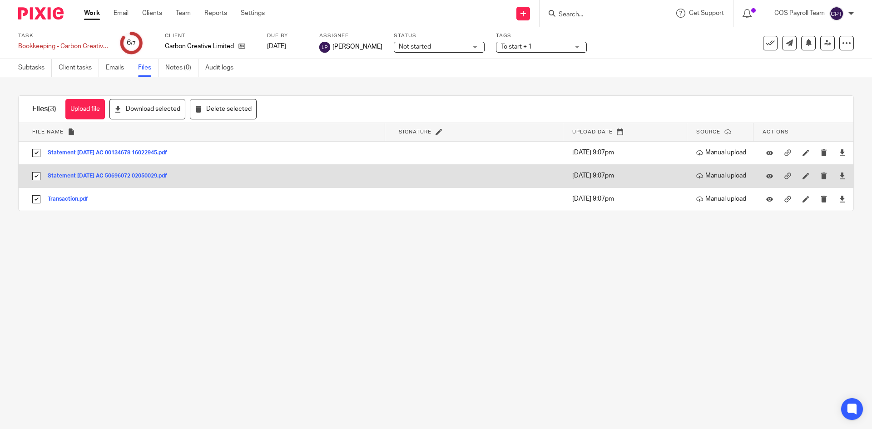
drag, startPoint x: 37, startPoint y: 152, endPoint x: 46, endPoint y: 182, distance: 31.2
click at [37, 152] on input "checkbox" at bounding box center [36, 152] width 17 height 17
checkbox input "false"
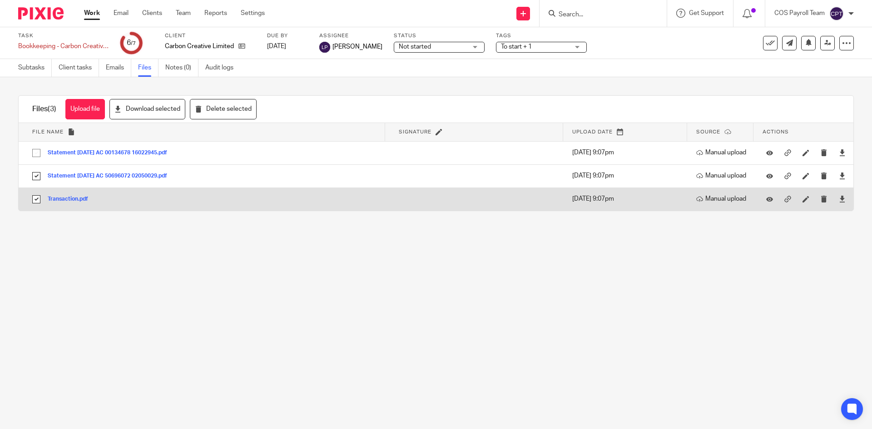
drag, startPoint x: 37, startPoint y: 176, endPoint x: 36, endPoint y: 194, distance: 18.2
click at [37, 177] on input "checkbox" at bounding box center [36, 176] width 17 height 17
checkbox input "false"
click at [35, 198] on input "checkbox" at bounding box center [36, 199] width 17 height 17
checkbox input "false"
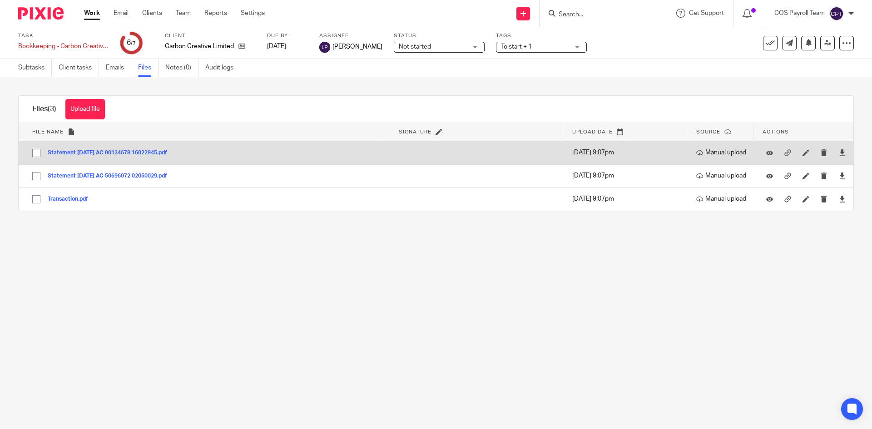
click at [90, 154] on button "Statement [DATE] AC 00134678 16022945.pdf" at bounding box center [111, 153] width 126 height 6
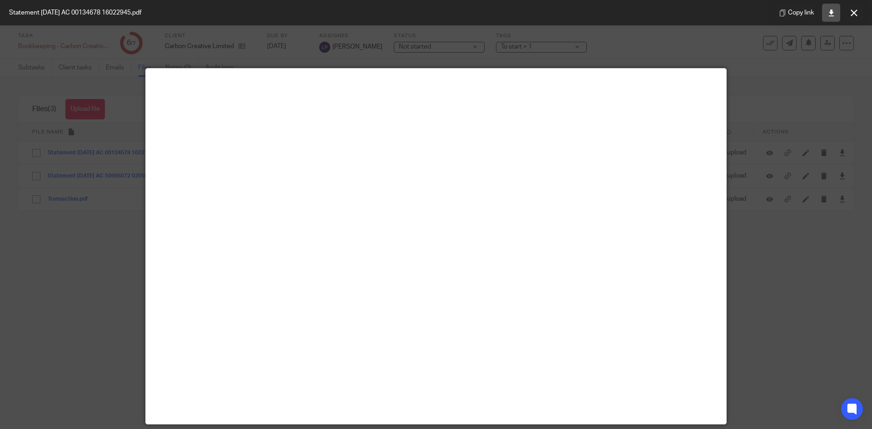
click at [831, 12] on icon at bounding box center [831, 13] width 7 height 7
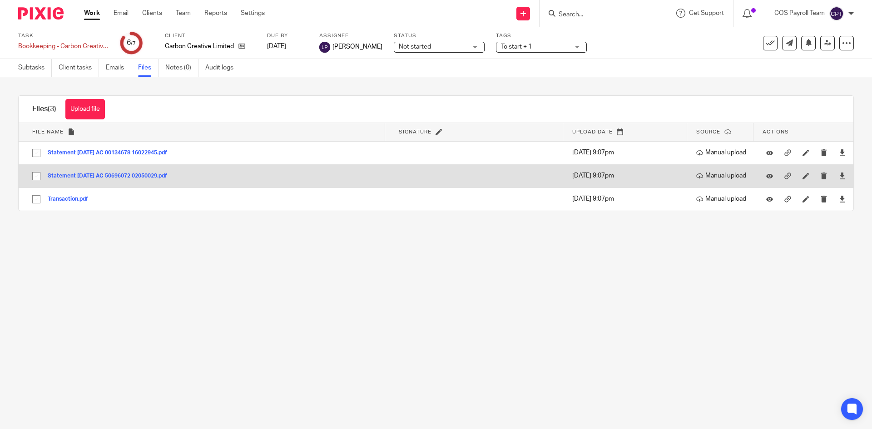
click at [144, 174] on button "Statement [DATE] AC 50696072 02050029.pdf" at bounding box center [111, 176] width 126 height 6
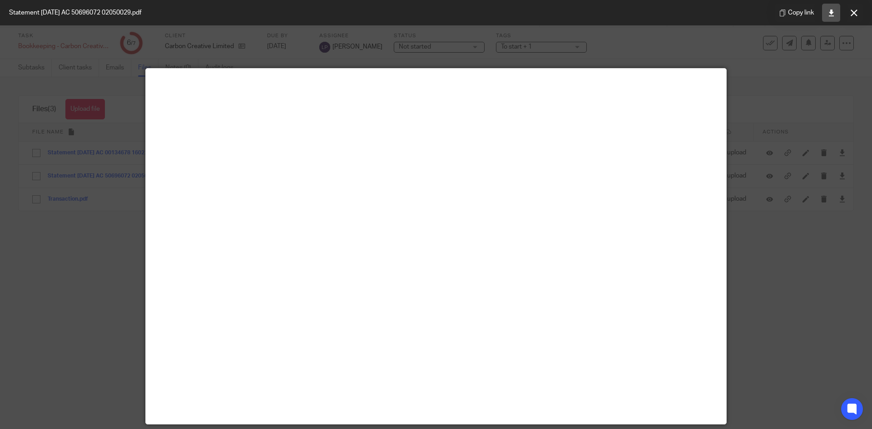
click at [830, 13] on icon at bounding box center [831, 13] width 7 height 7
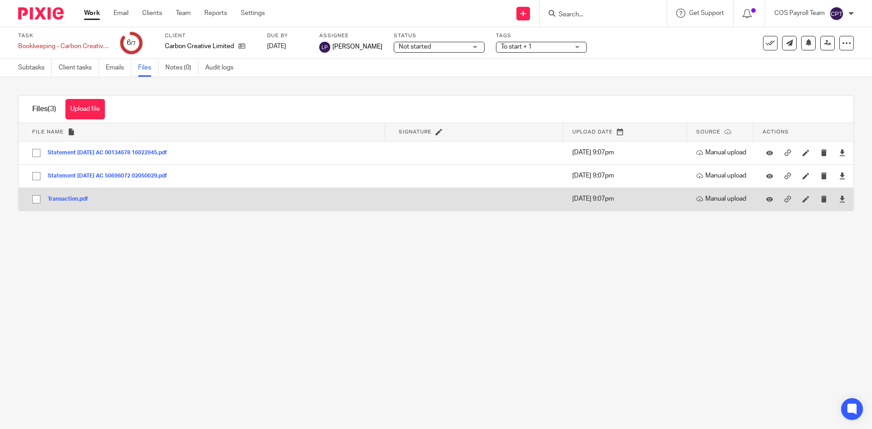
click at [67, 199] on button "Transaction.pdf" at bounding box center [71, 199] width 47 height 6
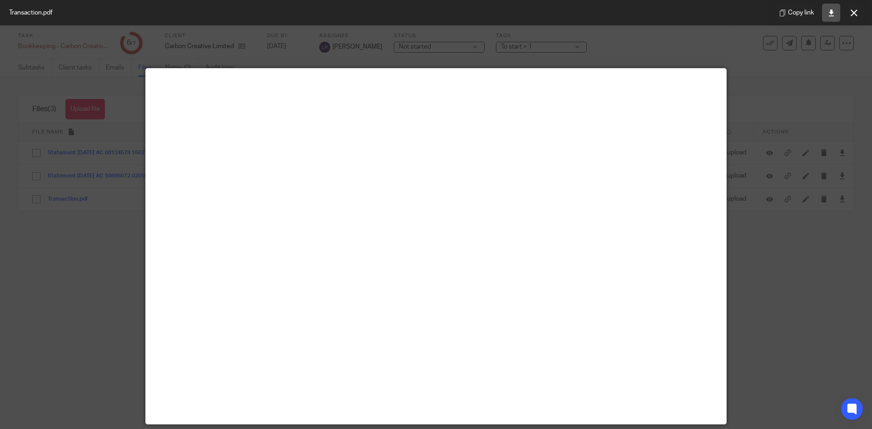
click at [831, 13] on icon at bounding box center [831, 13] width 7 height 7
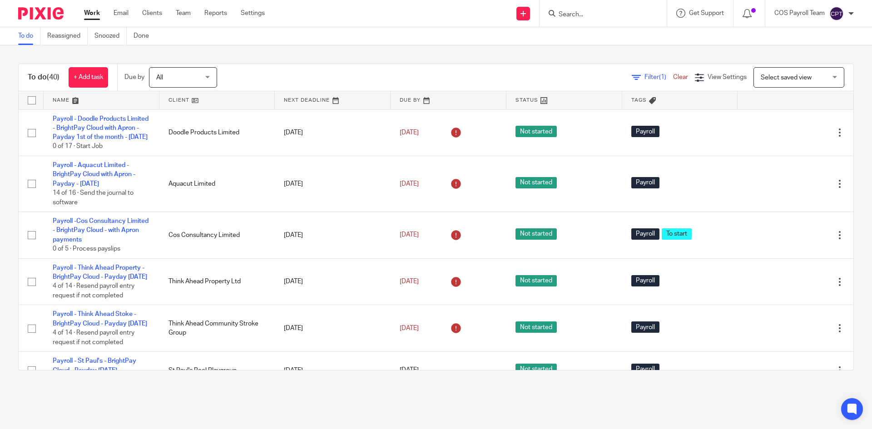
scroll to position [1978, 0]
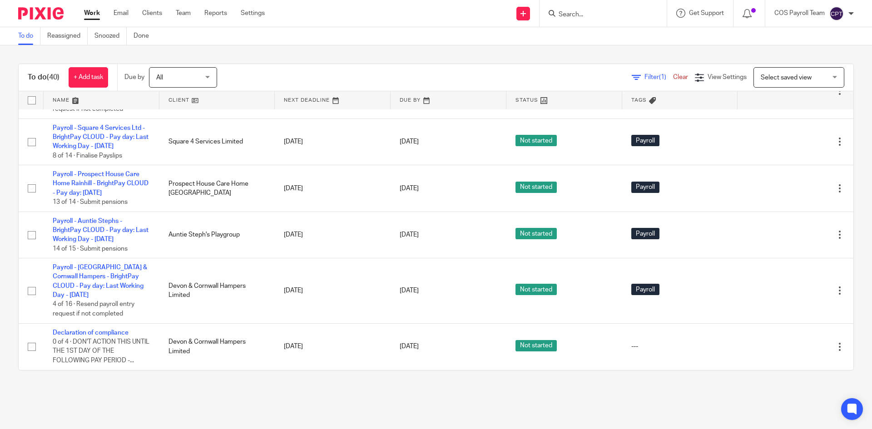
click at [834, 15] on img at bounding box center [837, 13] width 15 height 15
click at [810, 57] on li "Logout" at bounding box center [819, 63] width 60 height 13
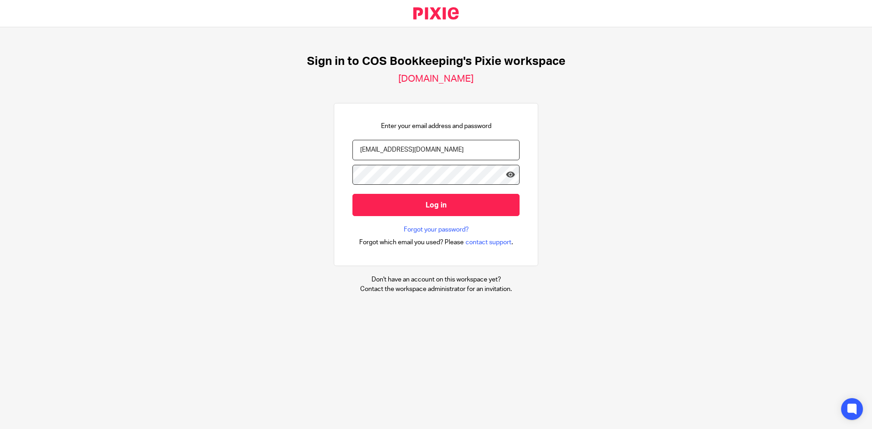
click at [389, 151] on input "[EMAIL_ADDRESS][DOMAIN_NAME]" at bounding box center [436, 150] width 167 height 20
type input "[PERSON_NAME][EMAIL_ADDRESS][PERSON_NAME][DOMAIN_NAME]"
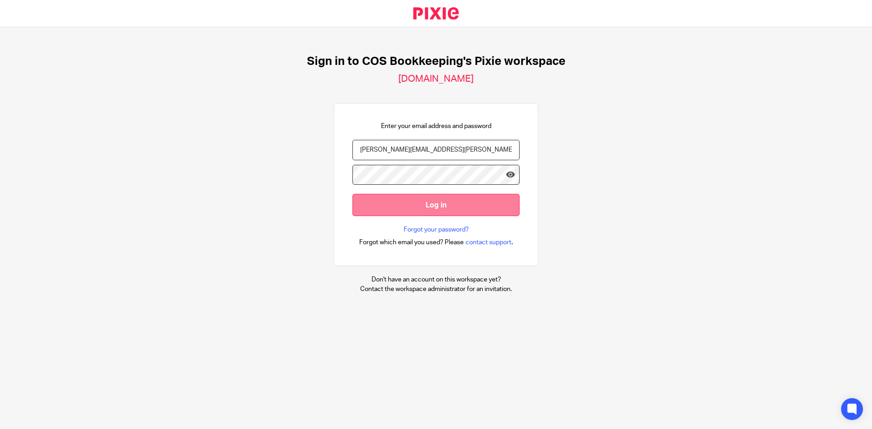
drag, startPoint x: 403, startPoint y: 204, endPoint x: 395, endPoint y: 204, distance: 7.8
click at [403, 205] on input "Log in" at bounding box center [436, 205] width 167 height 22
